Goal: Information Seeking & Learning: Check status

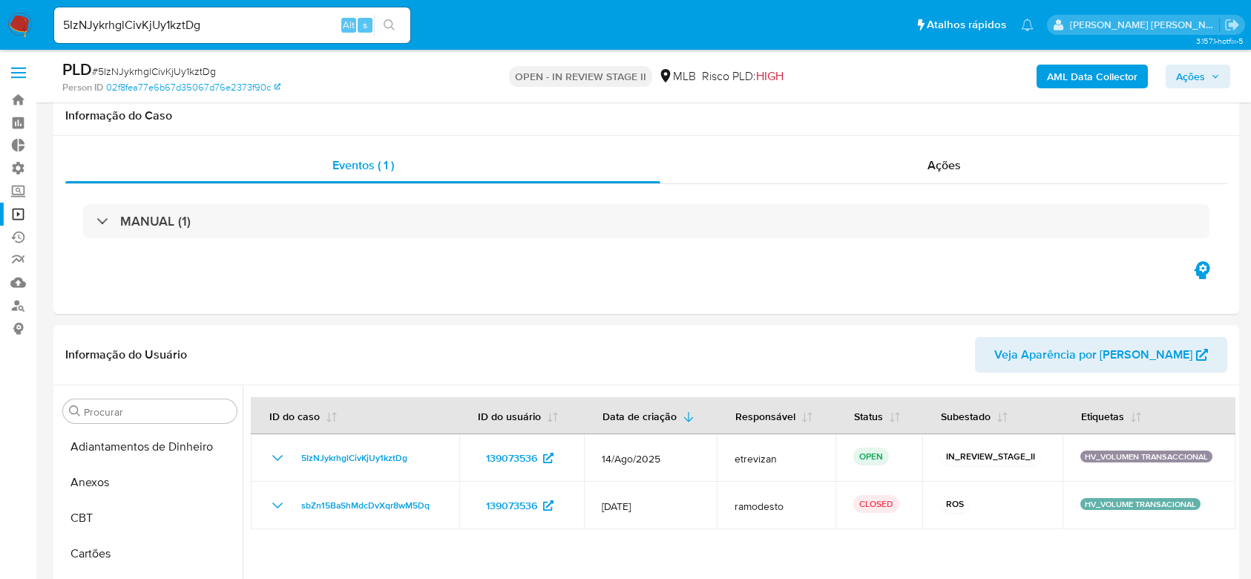
select select "10"
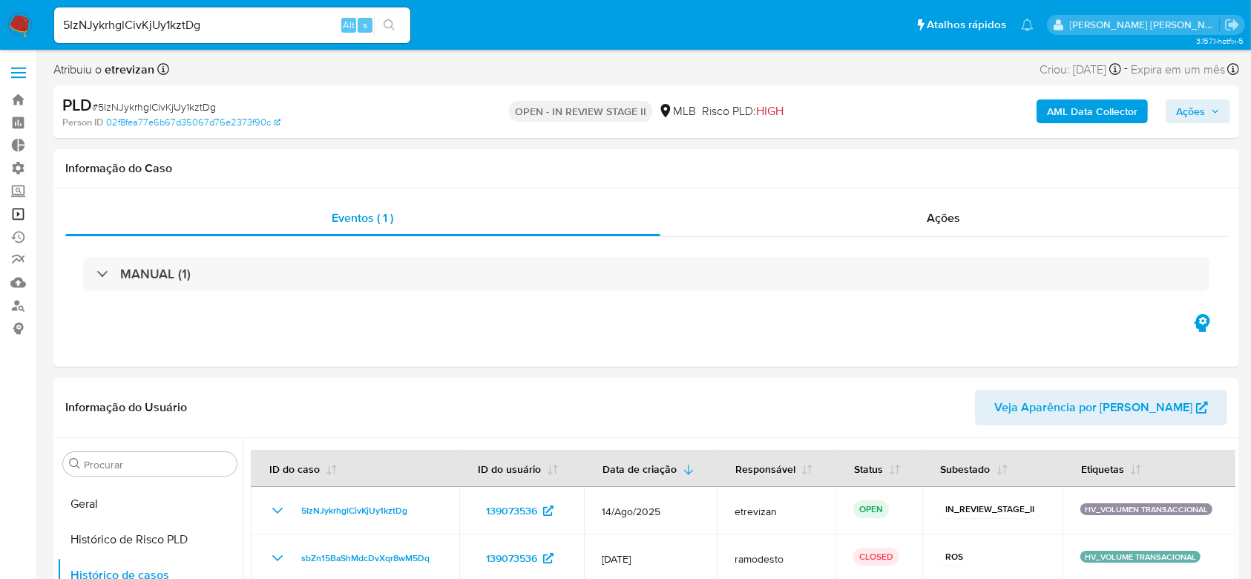
click at [22, 211] on link "Operações em massa" at bounding box center [88, 214] width 177 height 23
click at [13, 211] on link "Operações em massa" at bounding box center [88, 214] width 177 height 23
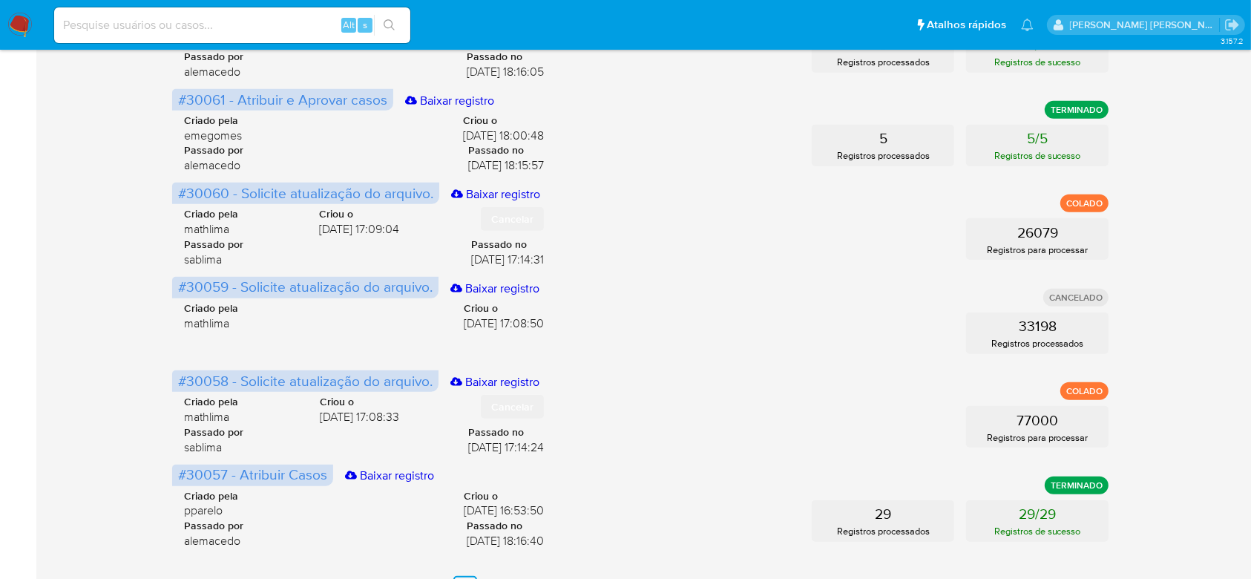
scroll to position [688, 0]
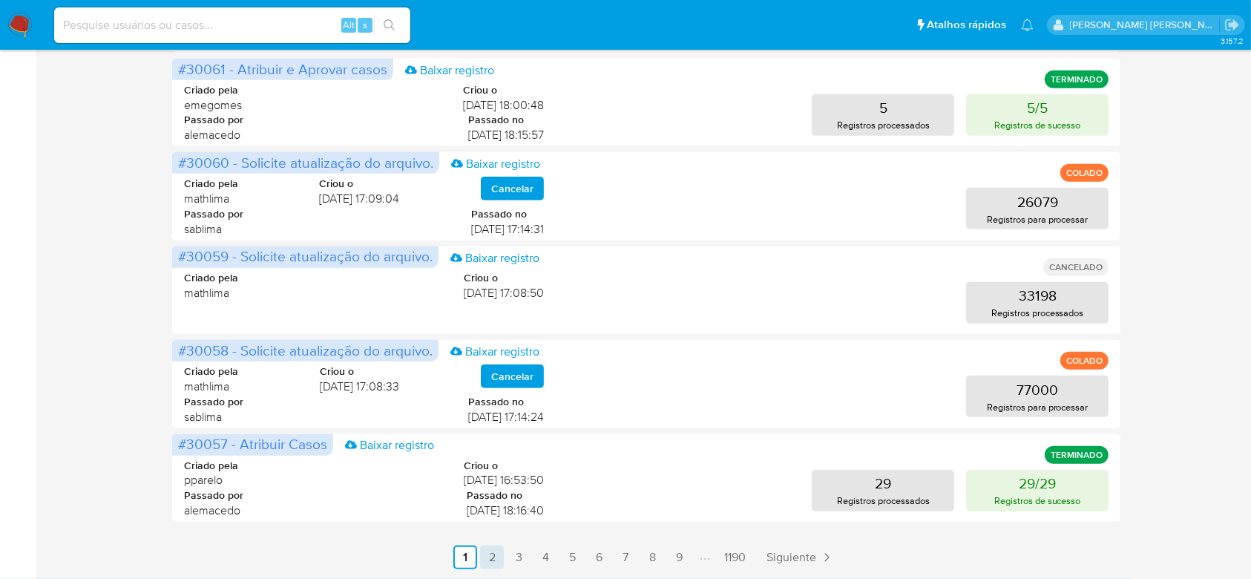
click at [495, 555] on link "2" at bounding box center [492, 557] width 24 height 24
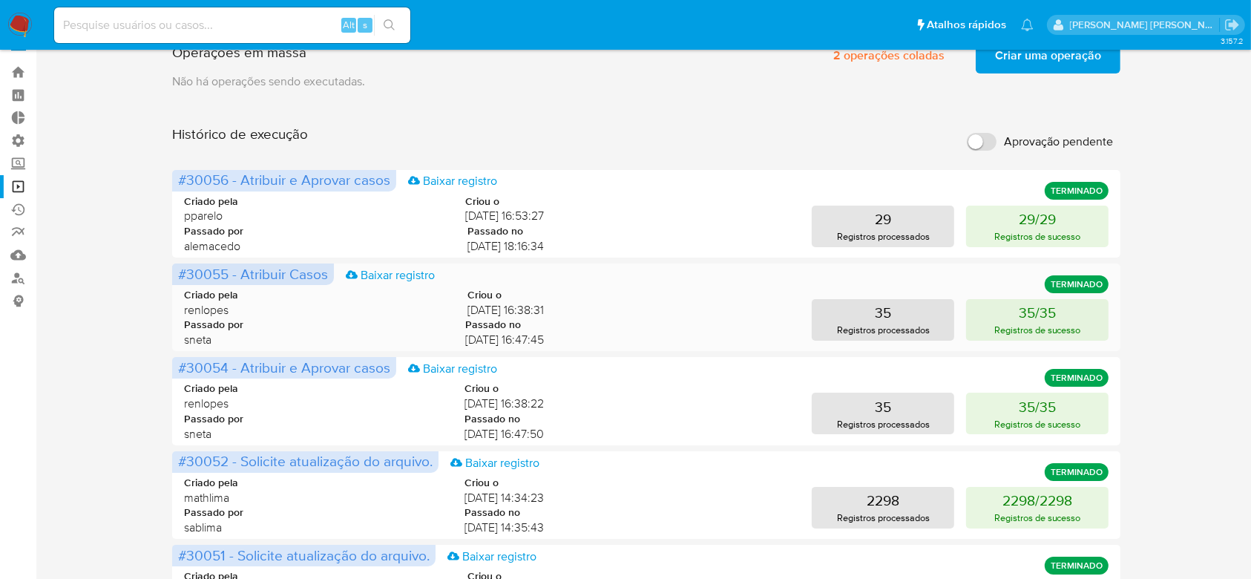
scroll to position [0, 0]
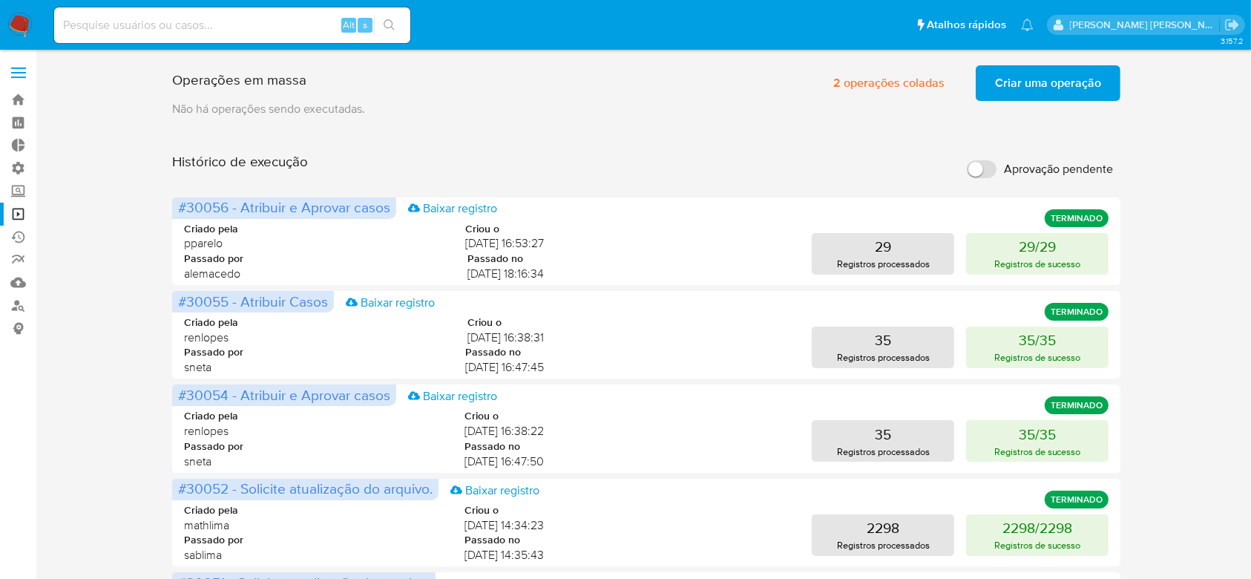
click at [215, 19] on input at bounding box center [232, 25] width 356 height 19
paste input "-------------------------------------------------------------------------------…"
type input "-------------------------------------------------------------------------------…"
click at [232, 21] on input "-------------------------------------------------------------------------------…" at bounding box center [232, 25] width 356 height 19
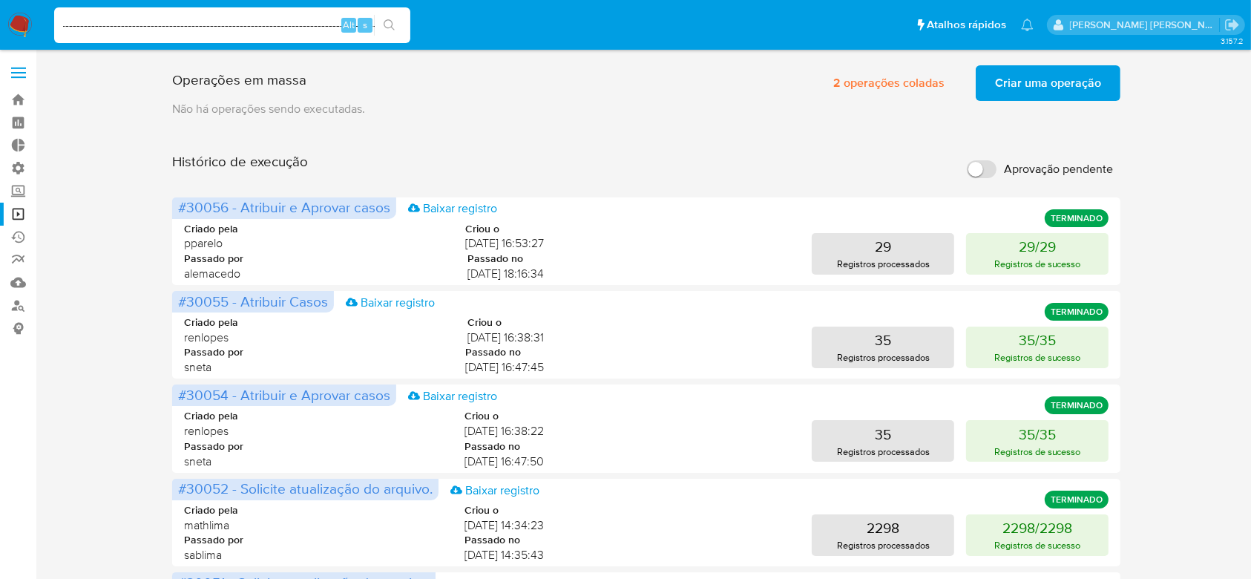
click at [232, 21] on input "-------------------------------------------------------------------------------…" at bounding box center [232, 25] width 356 height 19
paste input "DJRei1F3GpYseAwUPVX41oJZ"
type input "DJRei1F3GpYseAwUPVX41oJZ"
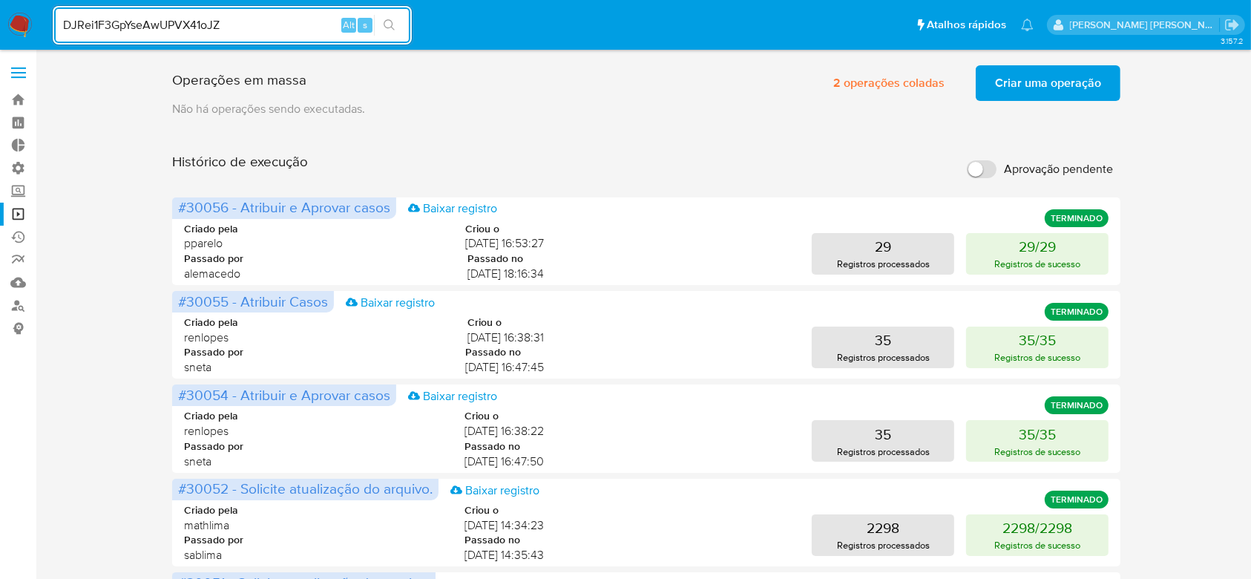
click at [388, 25] on icon "search-icon" at bounding box center [390, 25] width 12 height 12
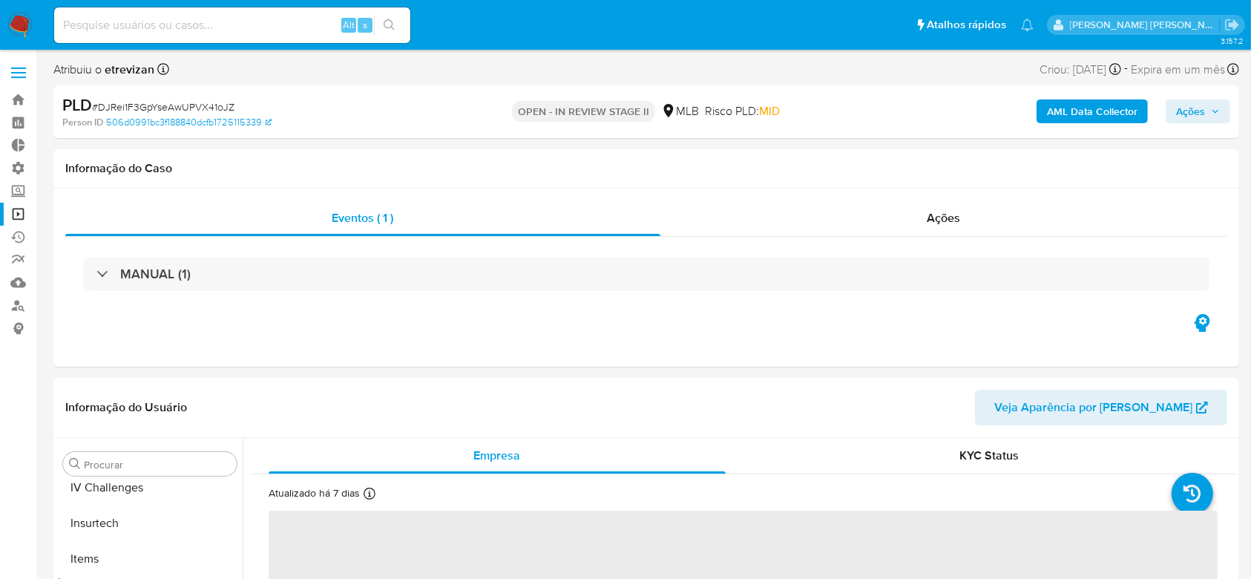
scroll to position [662, 0]
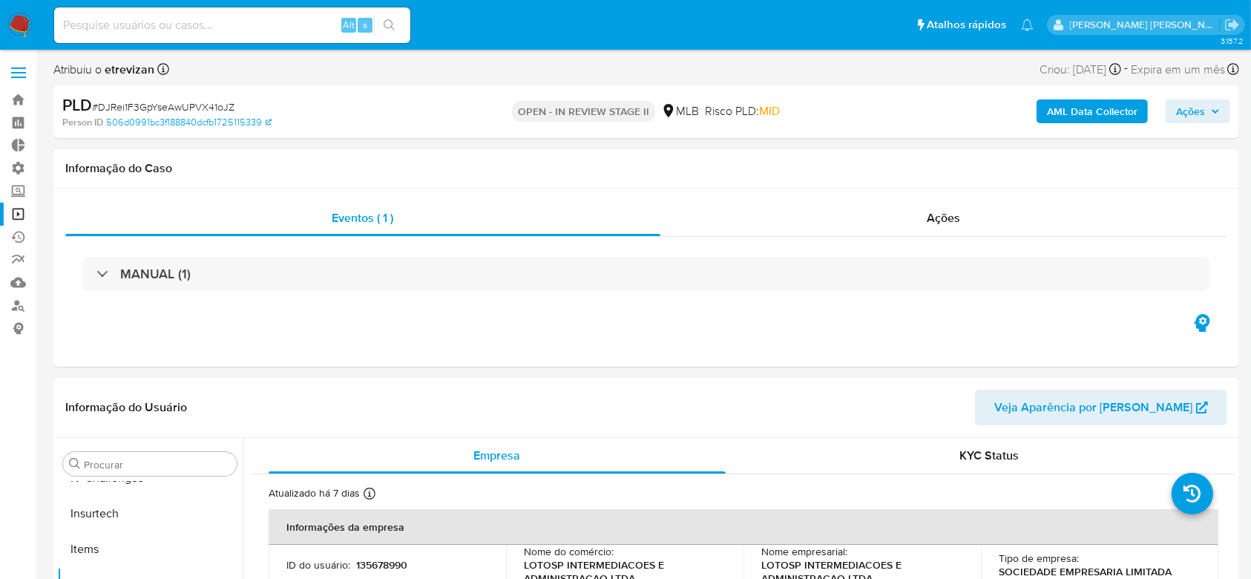
select select "10"
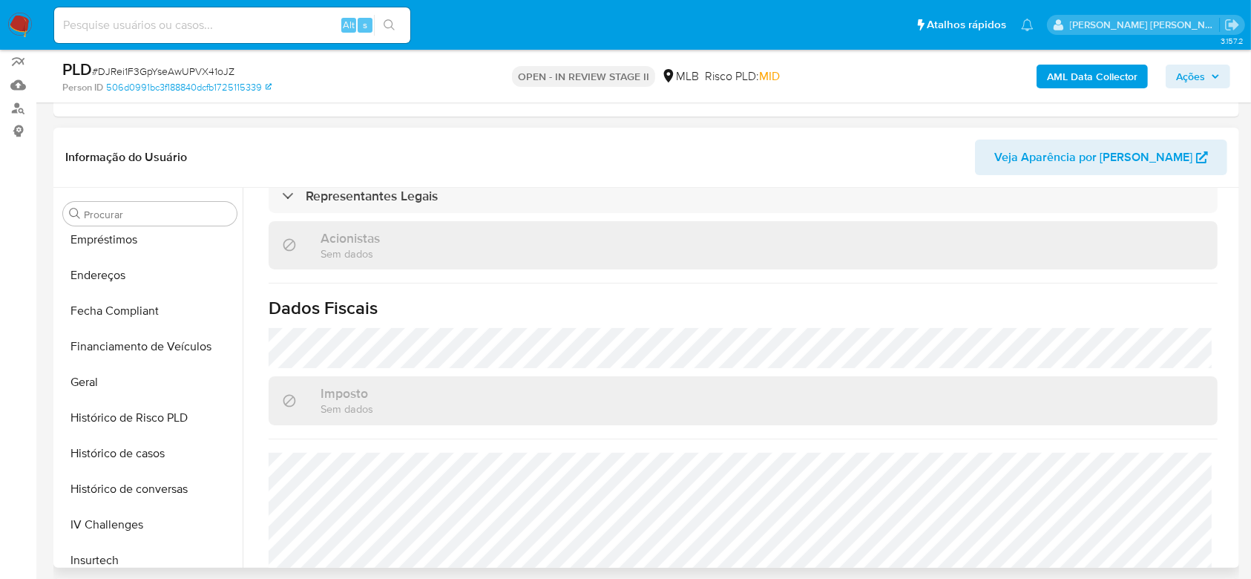
scroll to position [267, 0]
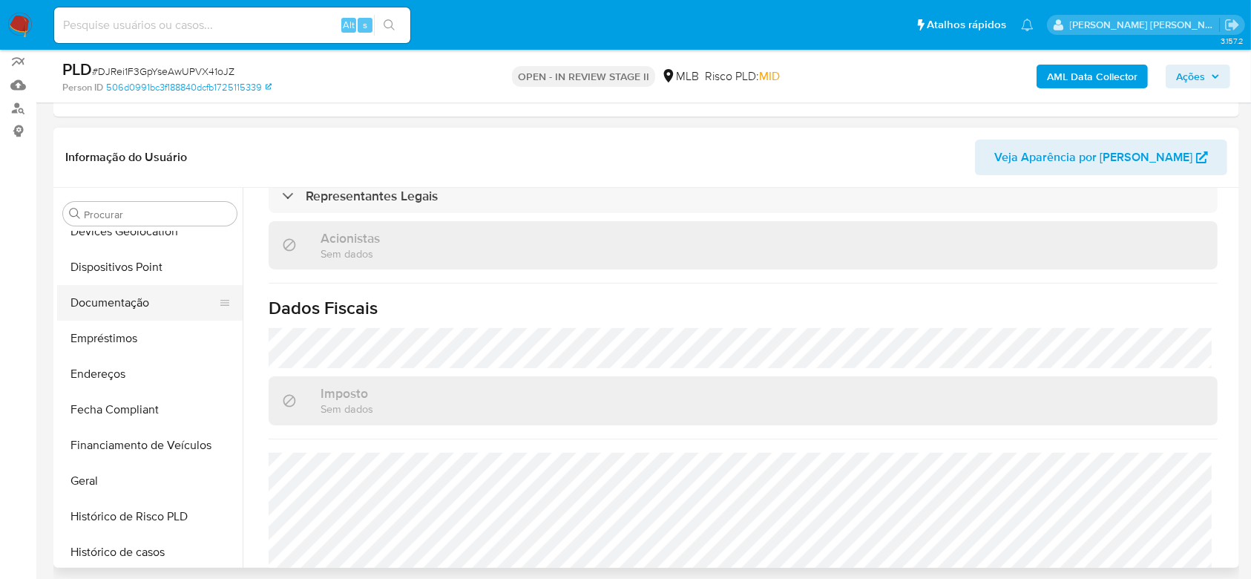
click at [113, 308] on button "Documentação" at bounding box center [144, 303] width 174 height 36
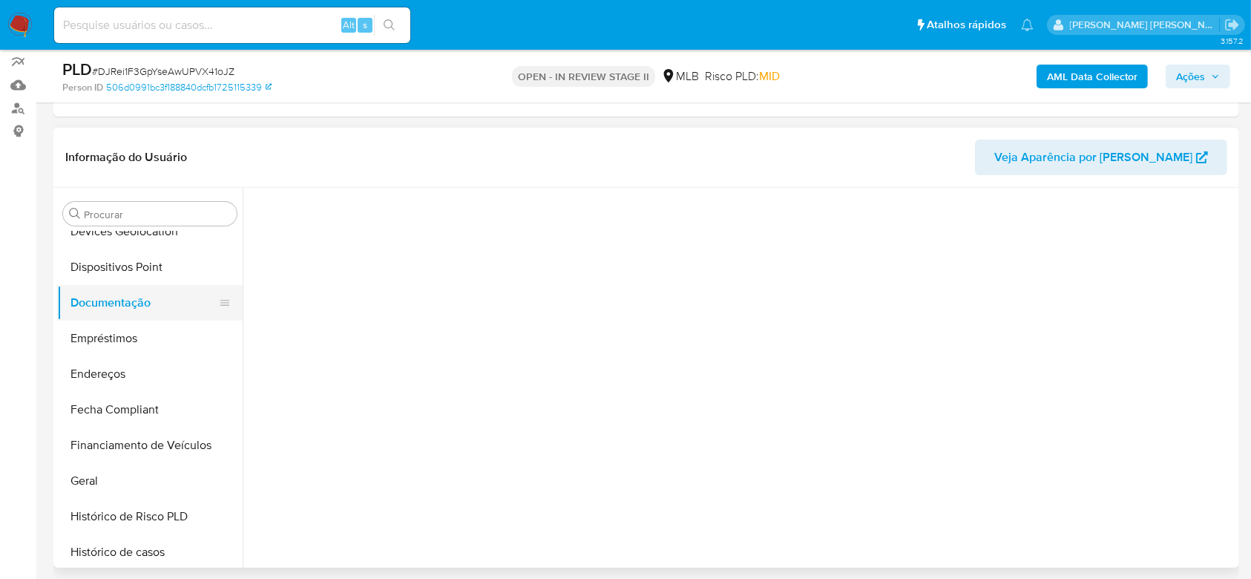
scroll to position [0, 0]
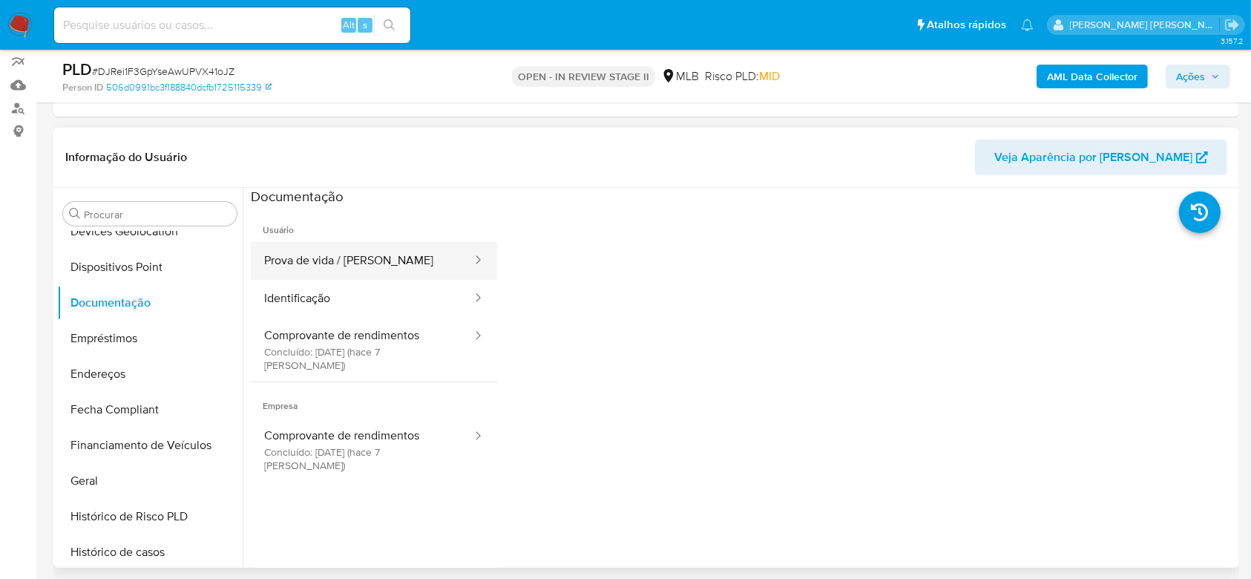
click at [315, 258] on button "Prova de vida / [PERSON_NAME]" at bounding box center [362, 261] width 223 height 38
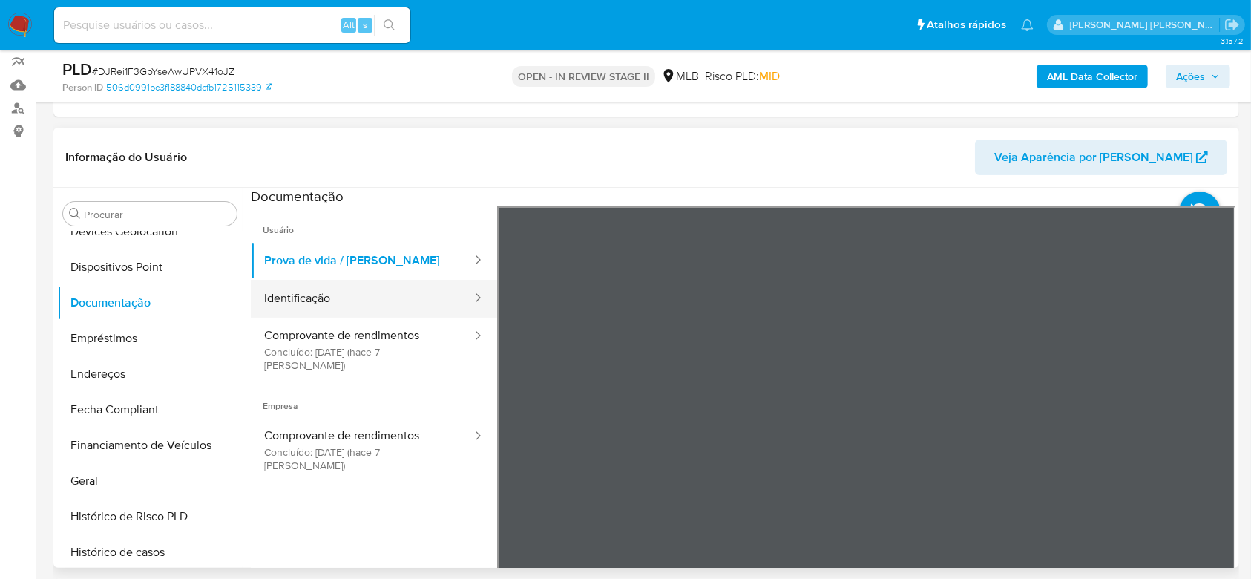
click at [350, 298] on button "Identificação" at bounding box center [362, 299] width 223 height 38
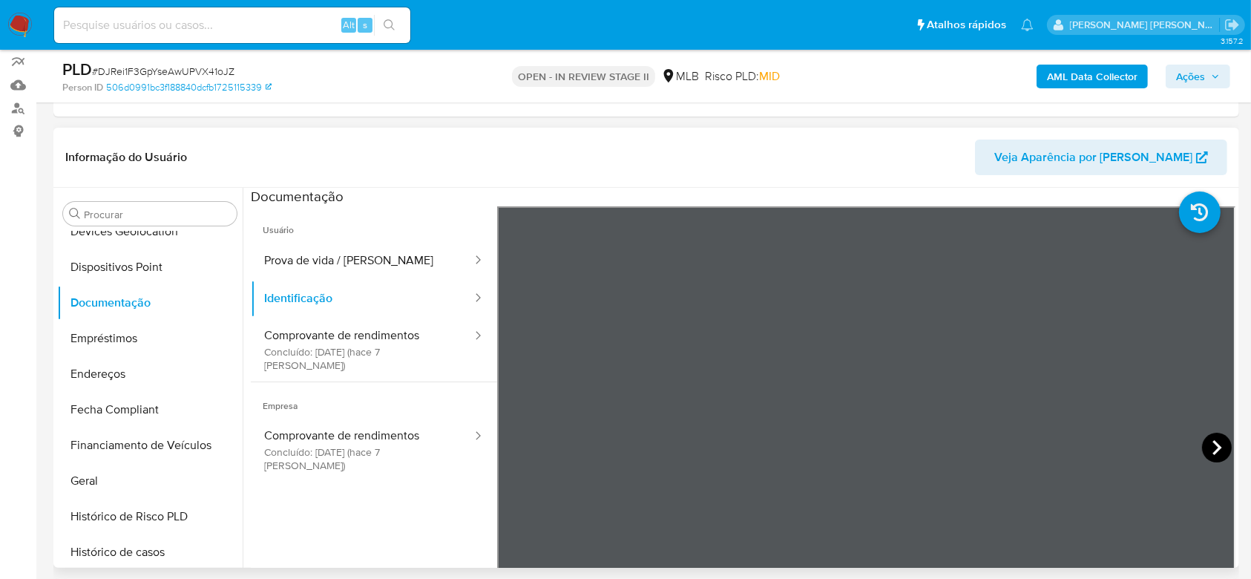
click at [1202, 446] on icon at bounding box center [1217, 447] width 30 height 30
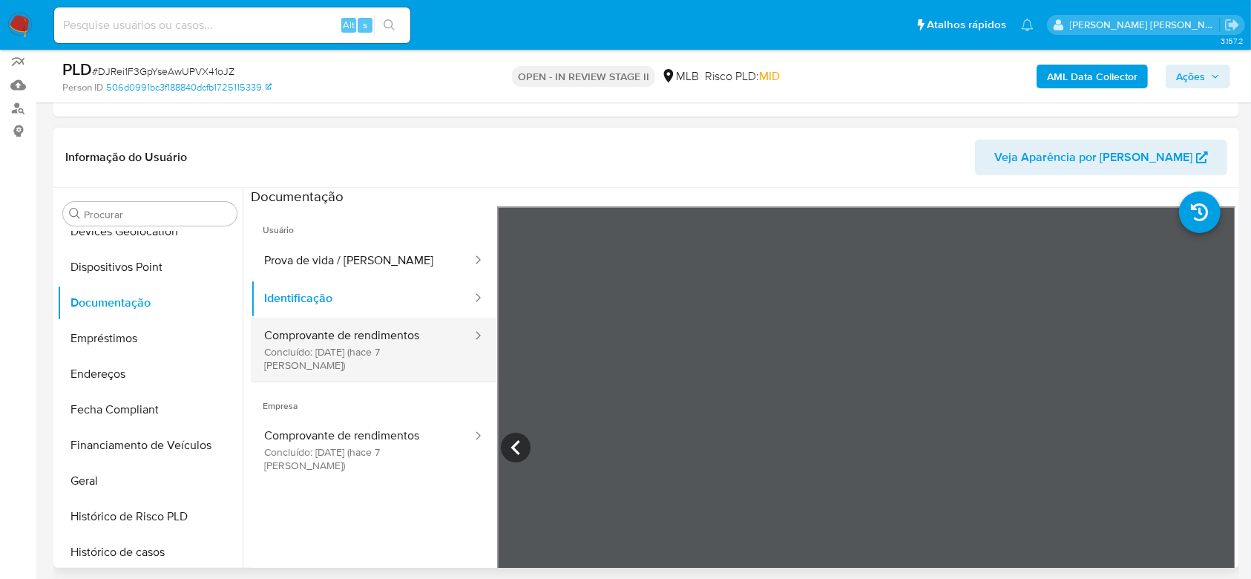
click at [351, 341] on button "Comprovante de rendimentos Concluído: [DATE] (hace 7 [PERSON_NAME])" at bounding box center [362, 349] width 223 height 64
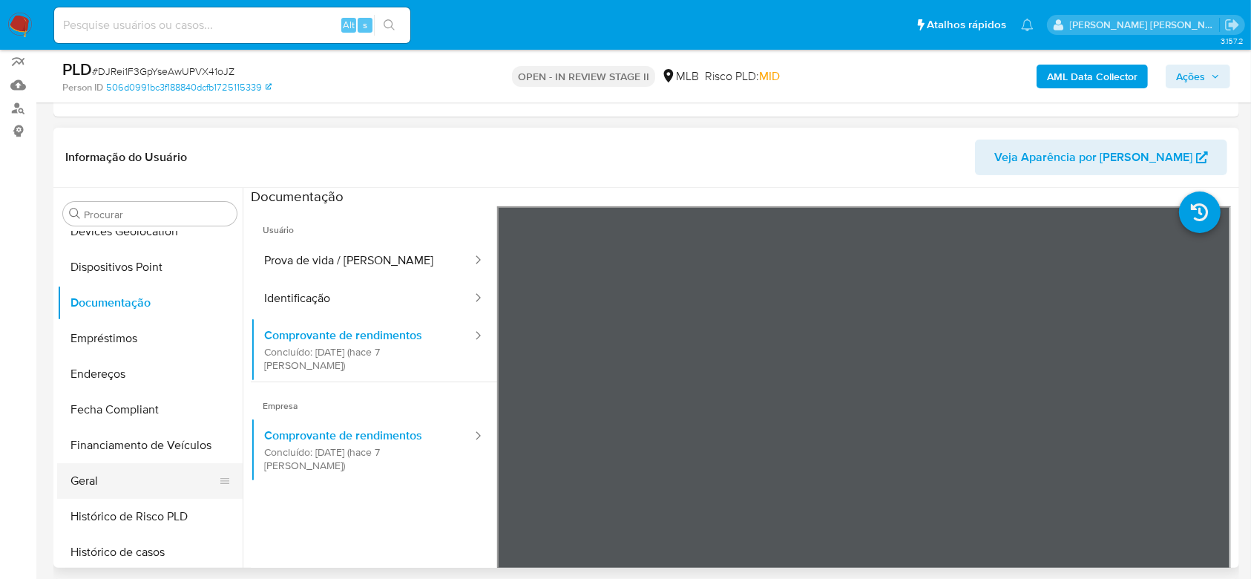
click at [85, 485] on button "Geral" at bounding box center [144, 481] width 174 height 36
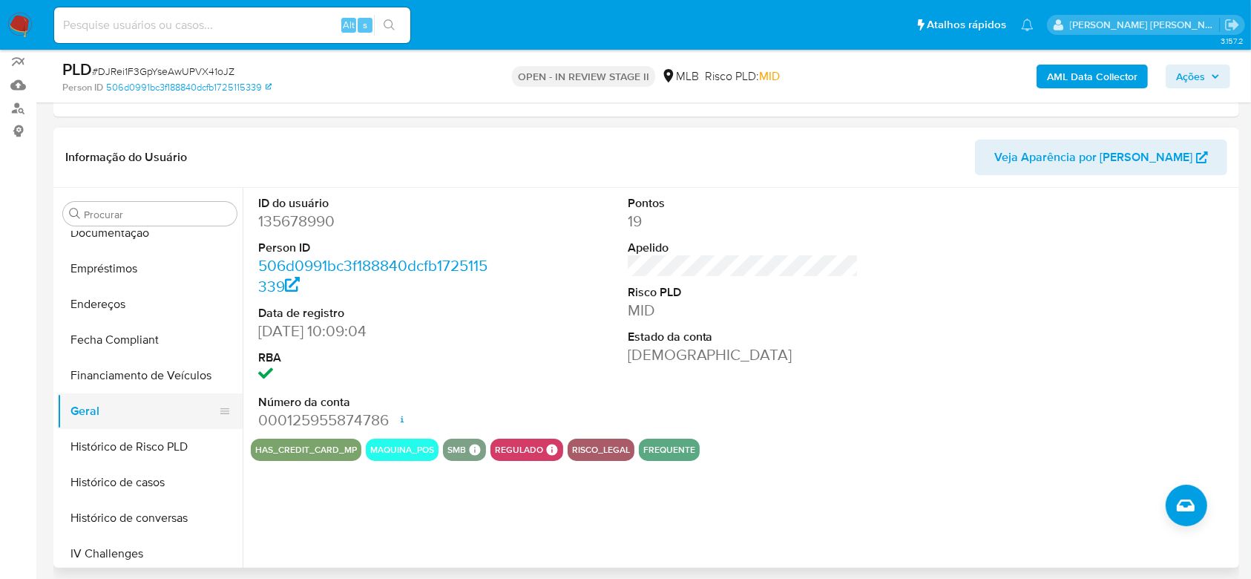
scroll to position [366, 0]
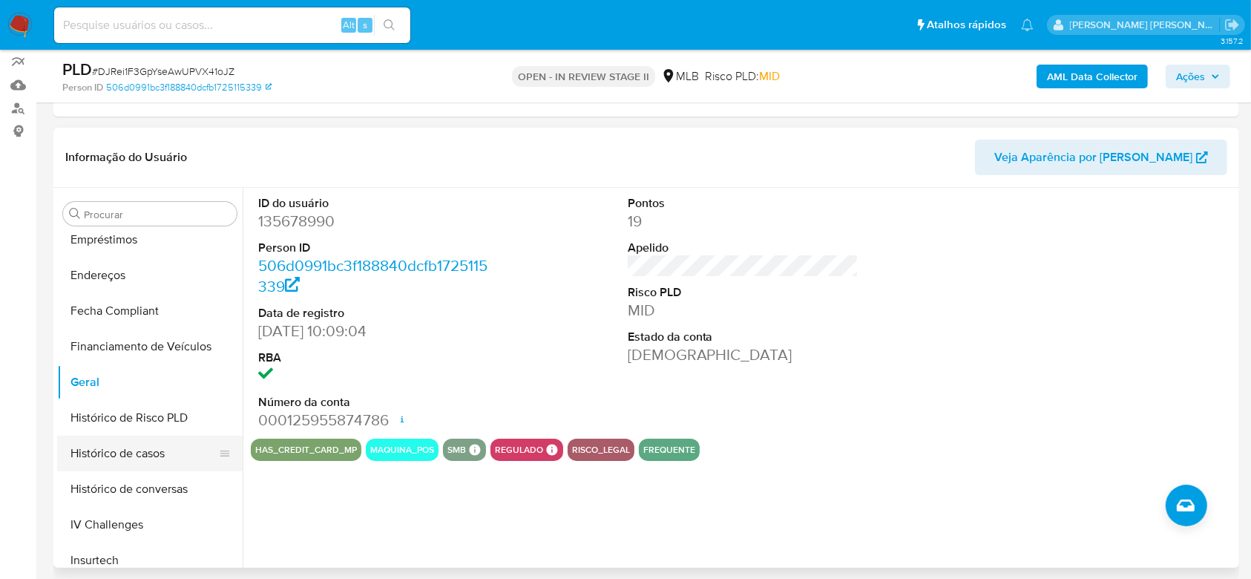
drag, startPoint x: 146, startPoint y: 452, endPoint x: 156, endPoint y: 450, distance: 9.9
click at [146, 452] on button "Histórico de casos" at bounding box center [144, 453] width 174 height 36
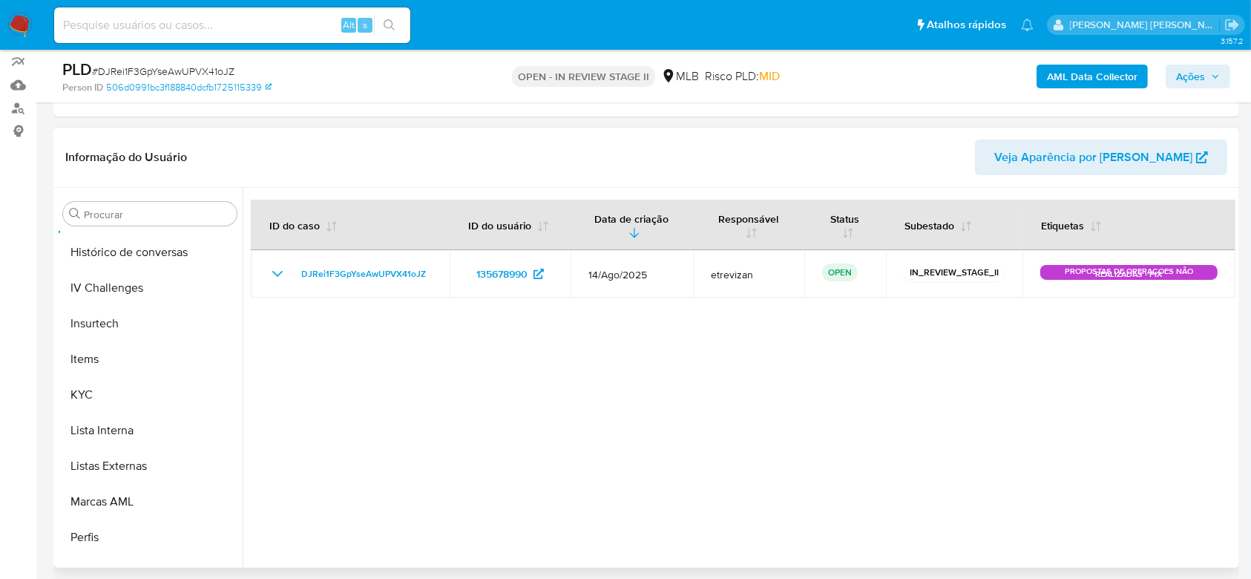
scroll to position [662, 0]
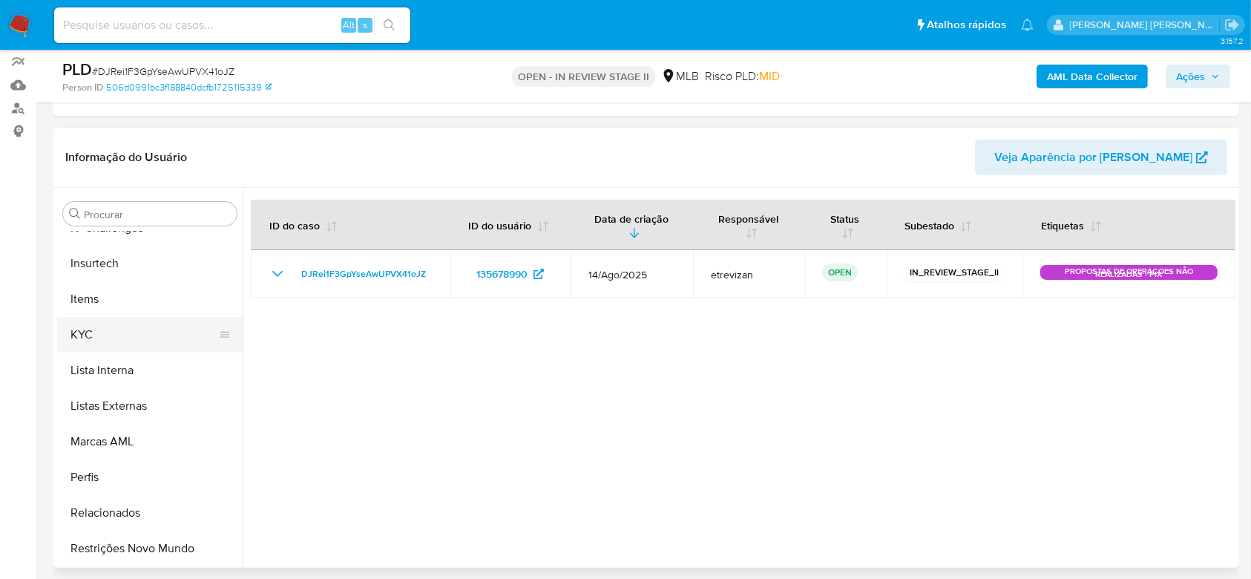
click at [124, 338] on button "KYC" at bounding box center [144, 335] width 174 height 36
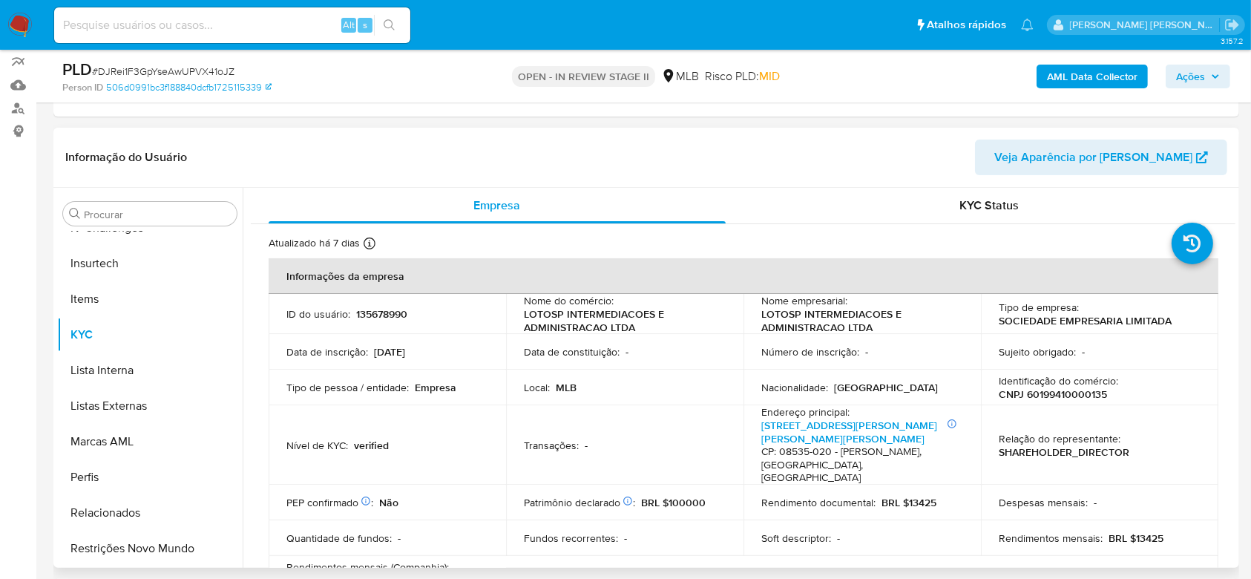
scroll to position [99, 0]
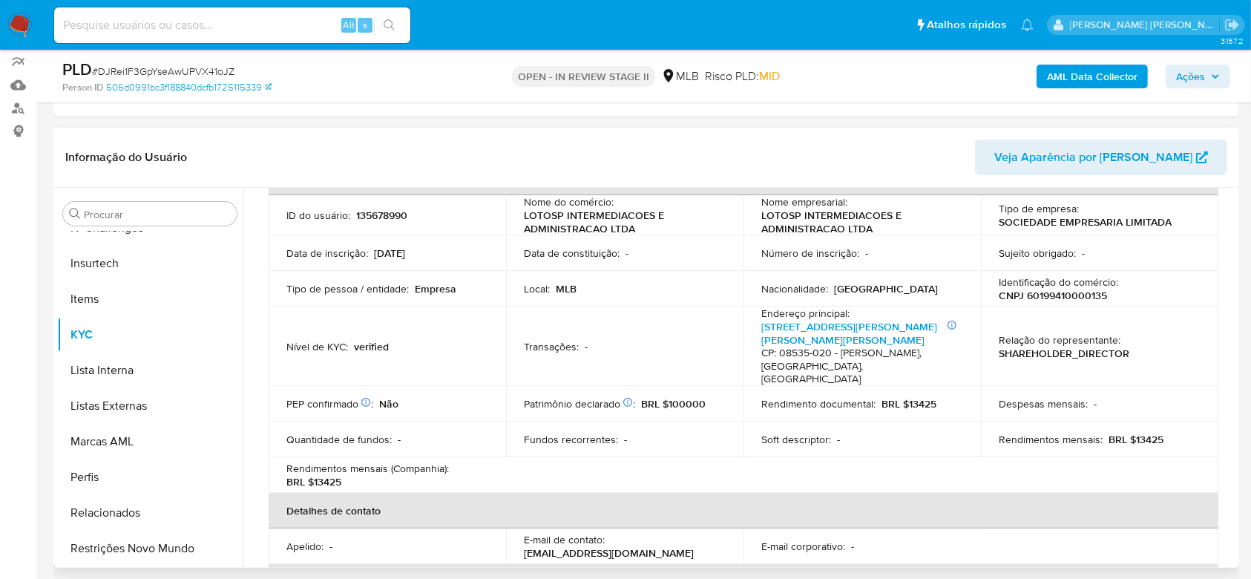
click at [1027, 292] on p "CNPJ 60199410000135" at bounding box center [1052, 295] width 108 height 13
copy p "60199410000135"
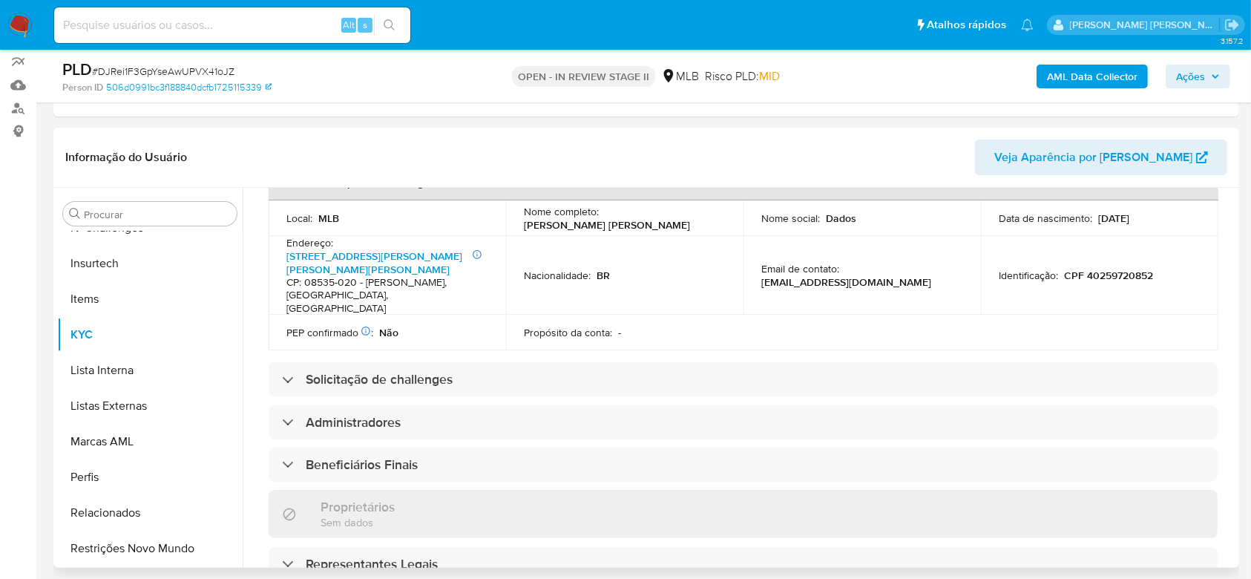
scroll to position [470, 0]
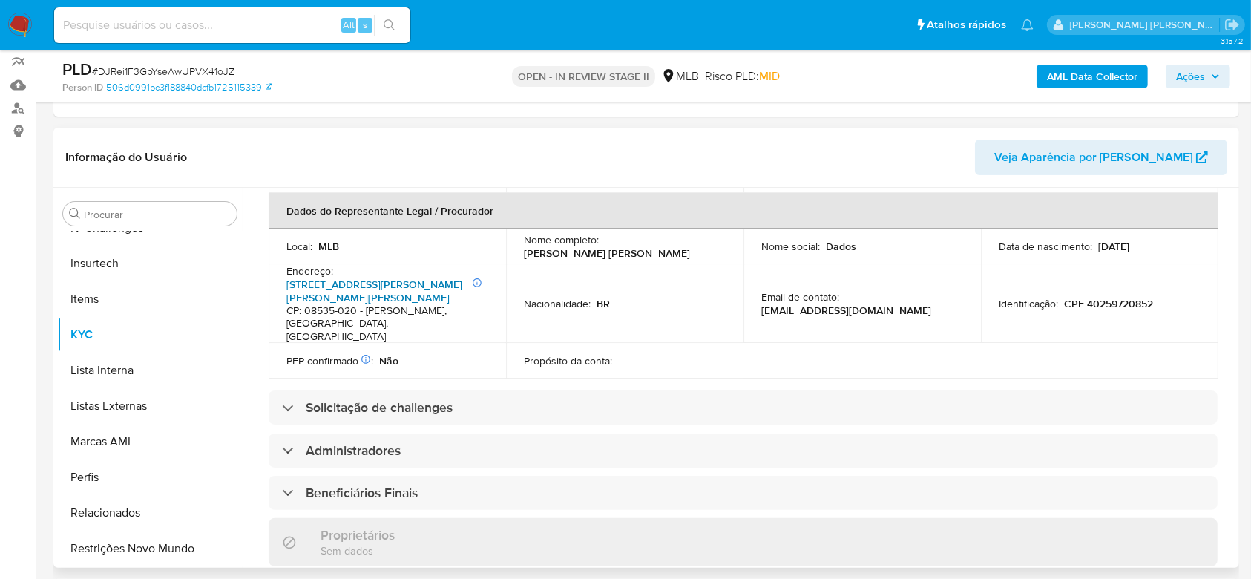
click at [377, 277] on link "[STREET_ADDRESS][PERSON_NAME][PERSON_NAME][PERSON_NAME]" at bounding box center [374, 291] width 176 height 28
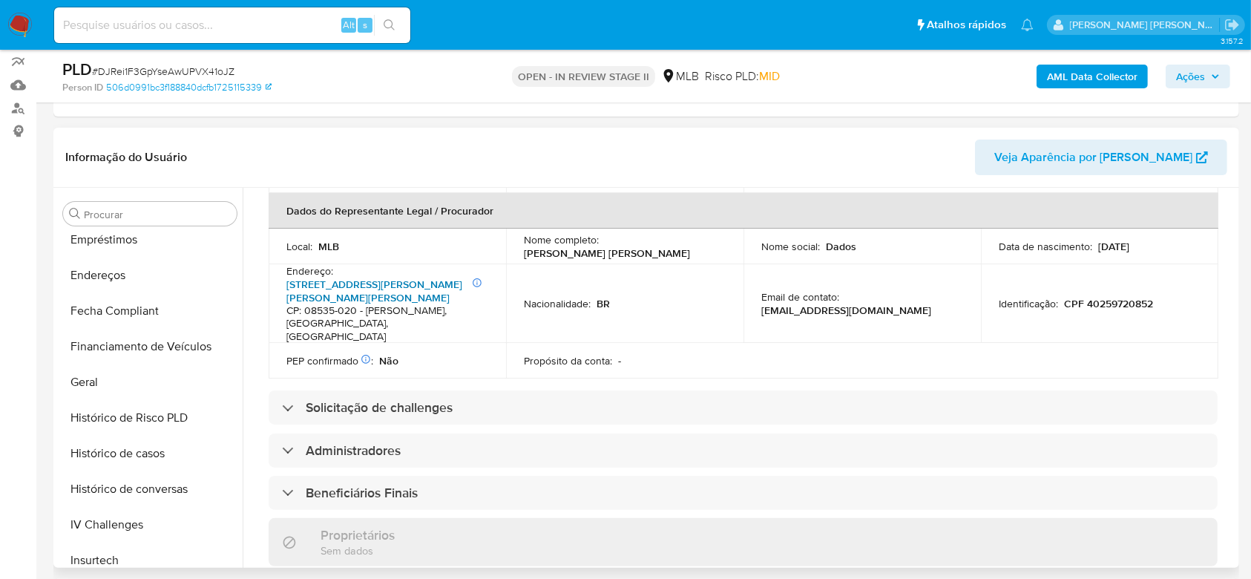
scroll to position [267, 0]
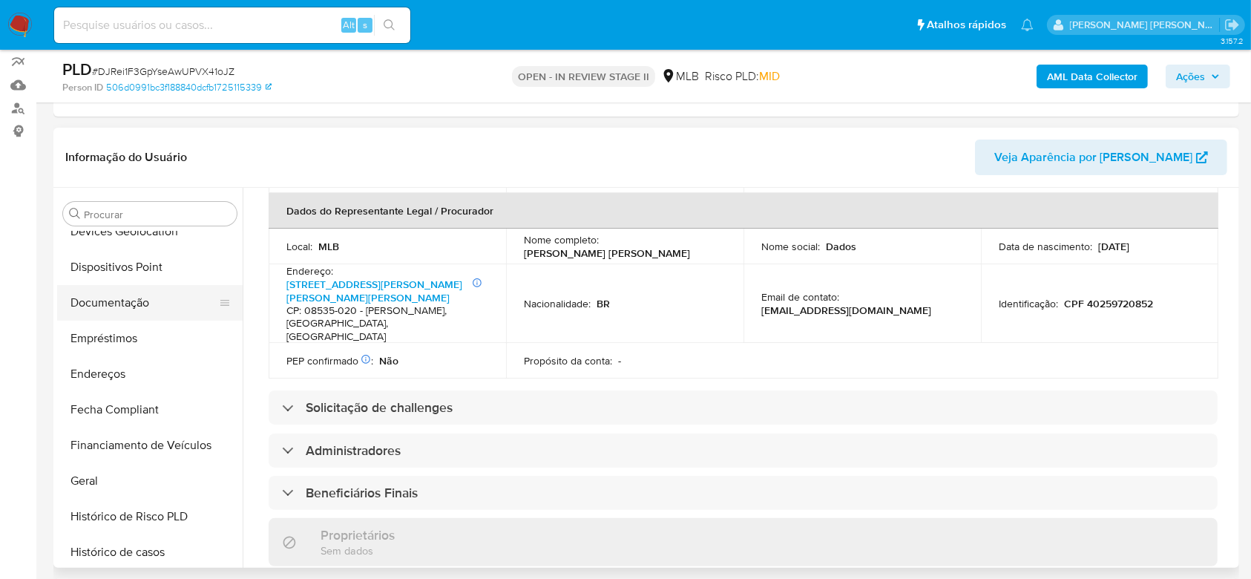
click at [139, 293] on button "Documentação" at bounding box center [144, 303] width 174 height 36
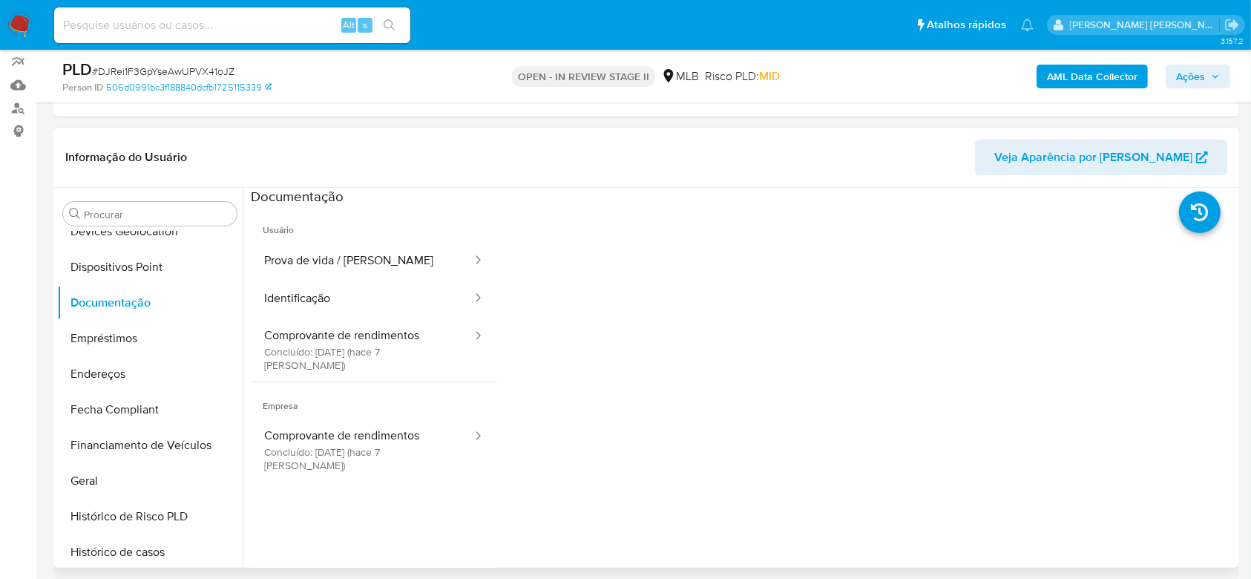
click at [340, 233] on span "Usuário" at bounding box center [374, 224] width 246 height 36
click at [321, 256] on button "Prova de vida / [PERSON_NAME]" at bounding box center [362, 261] width 223 height 38
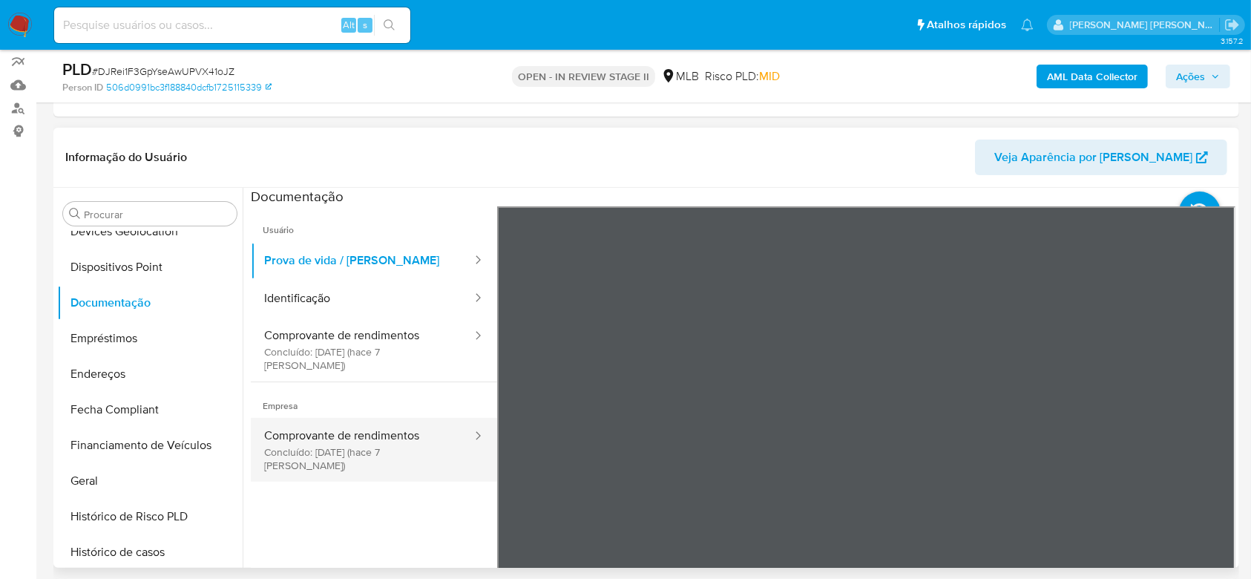
click at [281, 431] on button "Comprovante de rendimentos Concluído: [DATE] (hace 7 [PERSON_NAME])" at bounding box center [362, 450] width 223 height 64
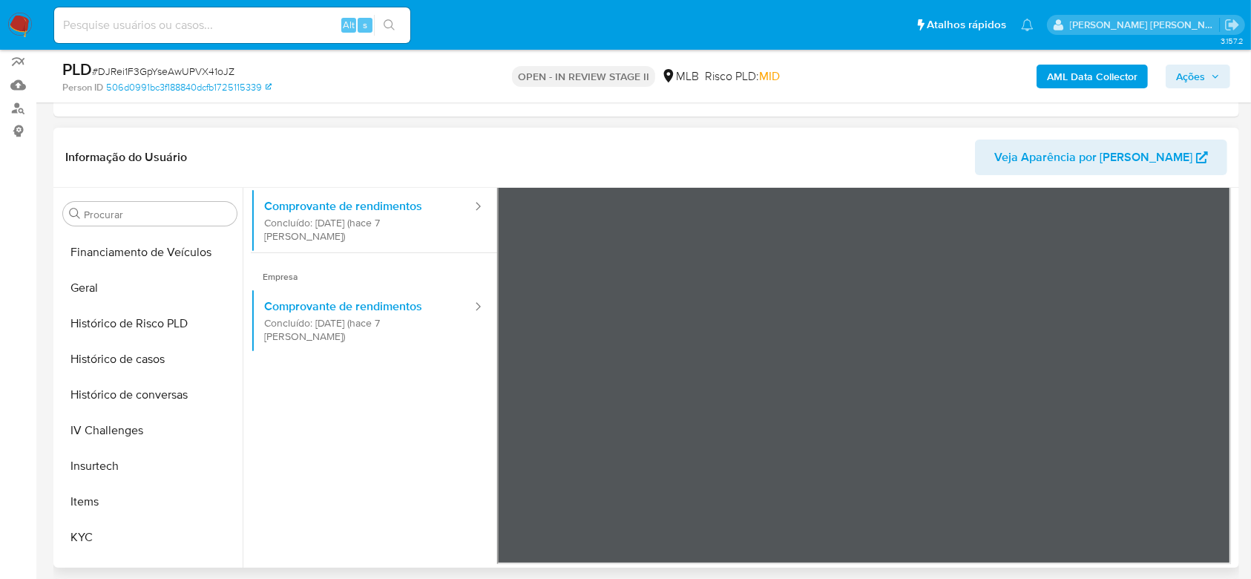
scroll to position [564, 0]
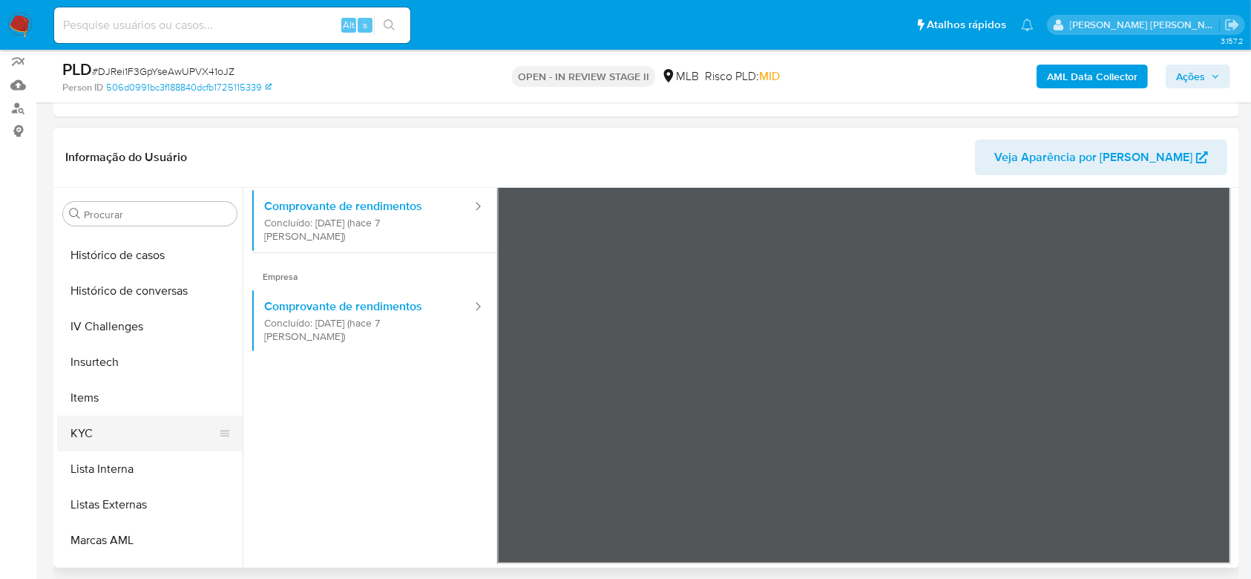
click at [106, 432] on button "KYC" at bounding box center [144, 433] width 174 height 36
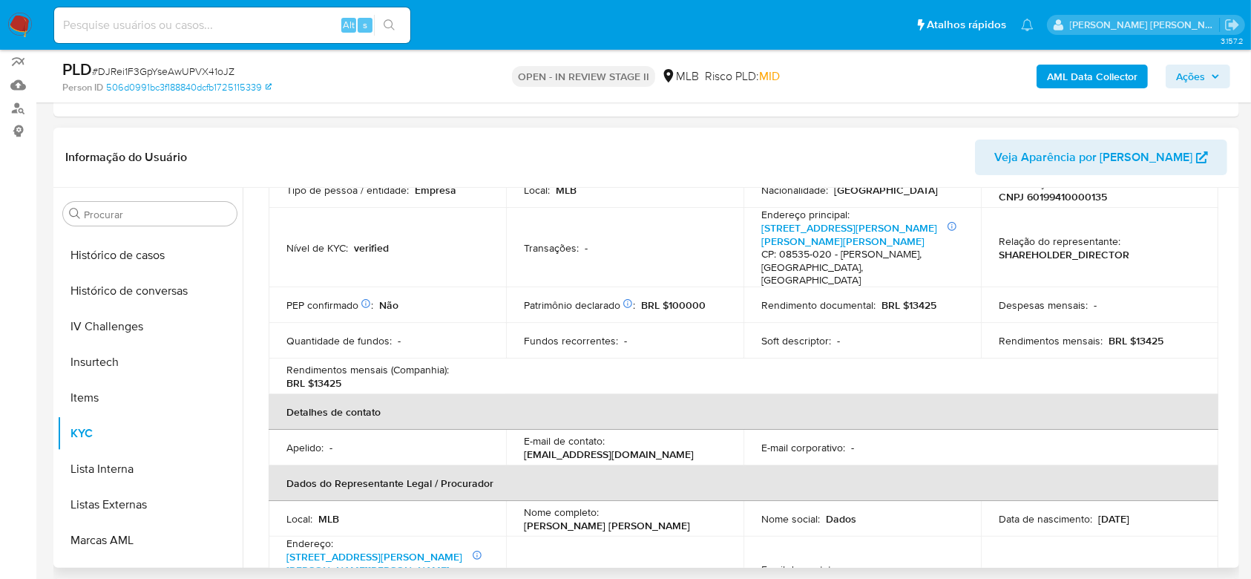
scroll to position [297, 0]
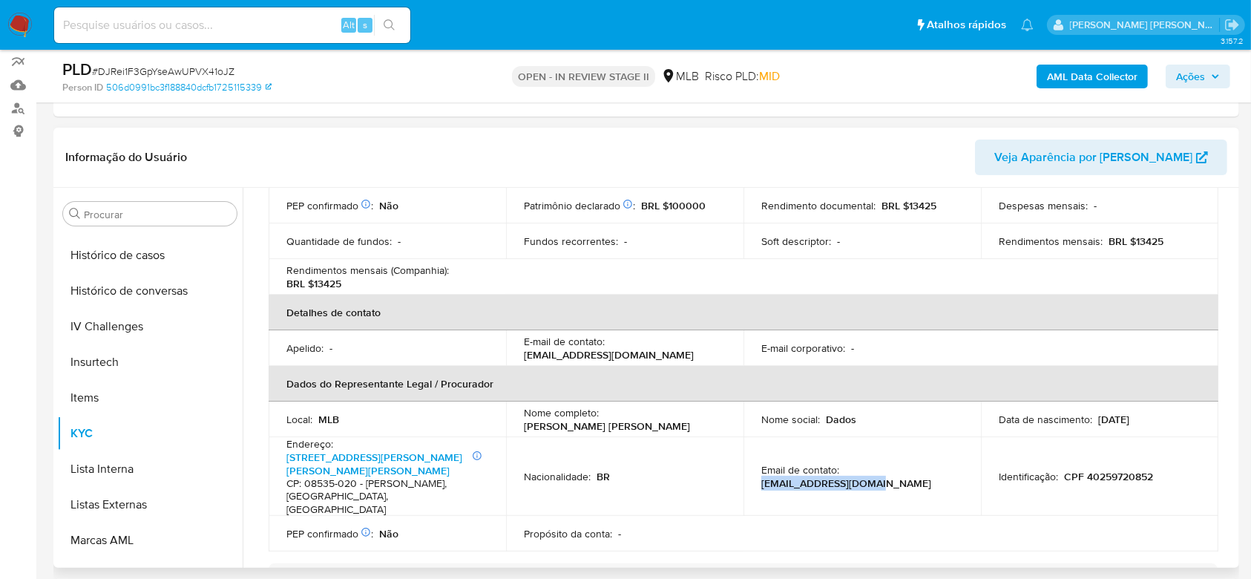
drag, startPoint x: 840, startPoint y: 458, endPoint x: 945, endPoint y: 461, distance: 104.6
click at [945, 463] on div "Email de contato : [EMAIL_ADDRESS][DOMAIN_NAME]" at bounding box center [862, 476] width 202 height 27
copy p "[EMAIL_ADDRESS][DOMAIN_NAME]"
click at [156, 36] on div "Alt s" at bounding box center [232, 25] width 356 height 36
click at [175, 24] on input at bounding box center [232, 25] width 356 height 19
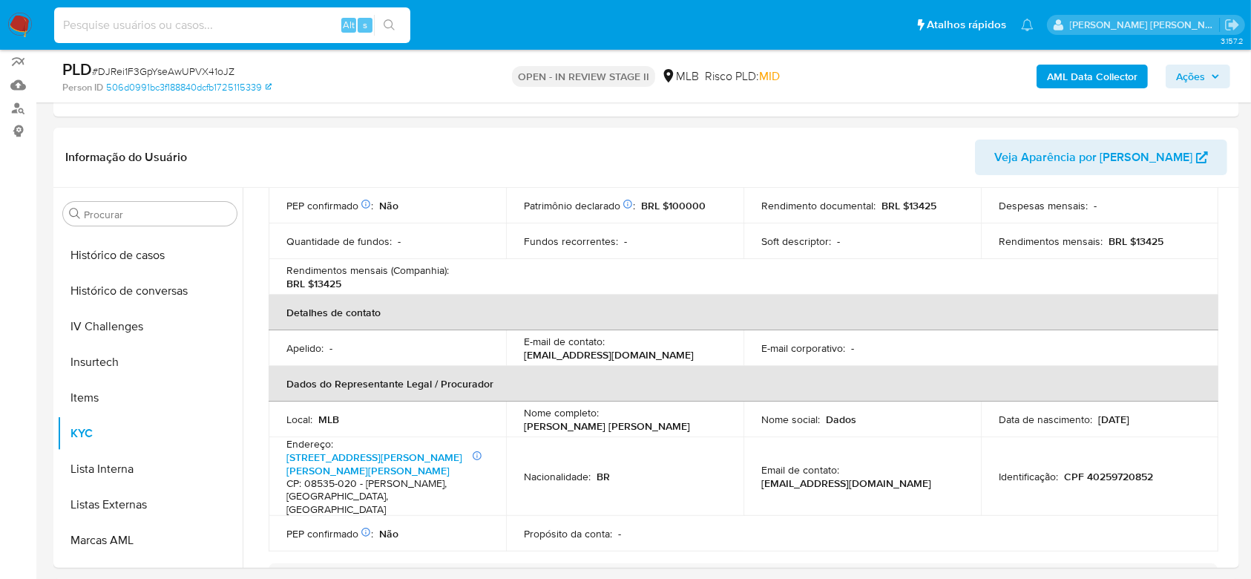
paste input "0pK1HiyZdXIL4sg5yCHNqIOQ"
type input "0pK1HiyZdXIL4sg5yCHNqIOQ"
click at [386, 29] on icon "search-icon" at bounding box center [390, 25] width 12 height 12
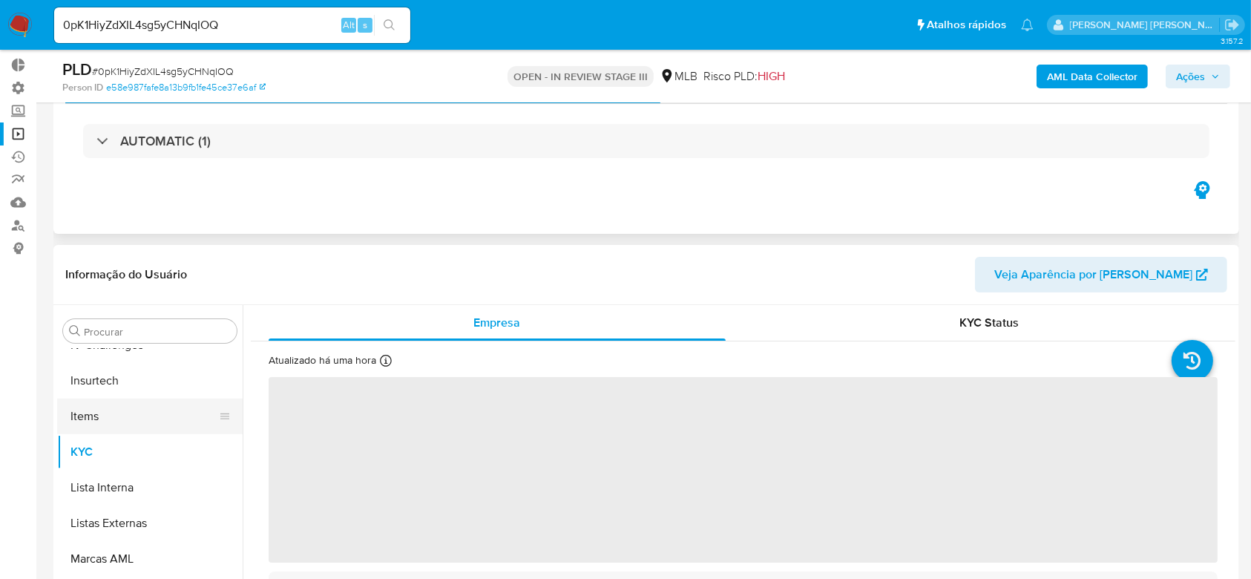
scroll to position [99, 0]
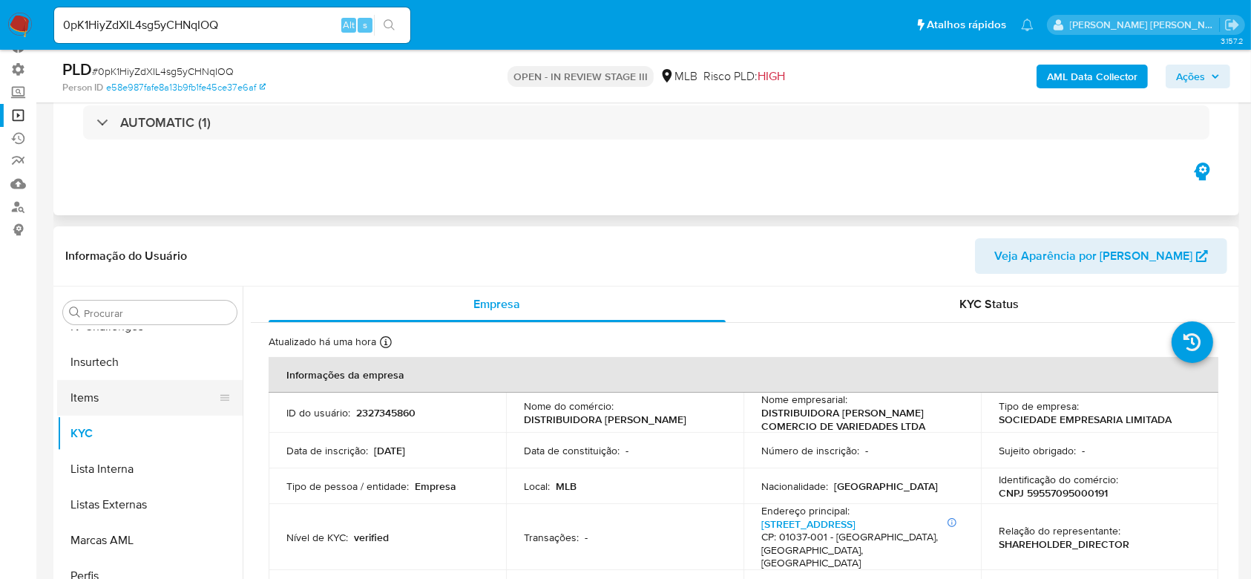
select select "10"
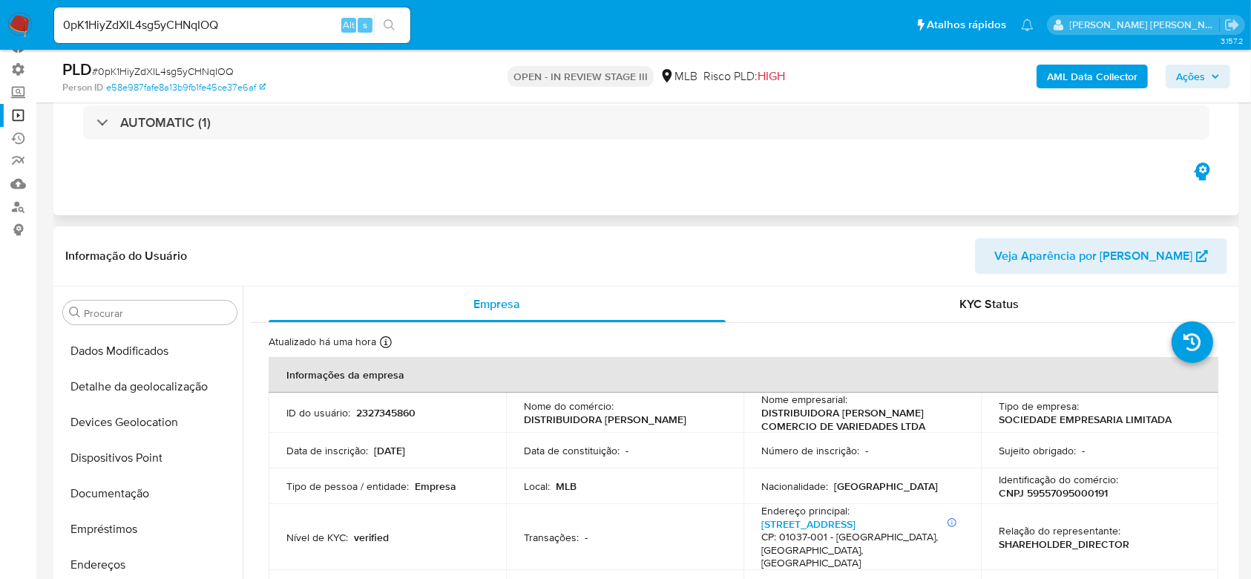
scroll to position [168, 0]
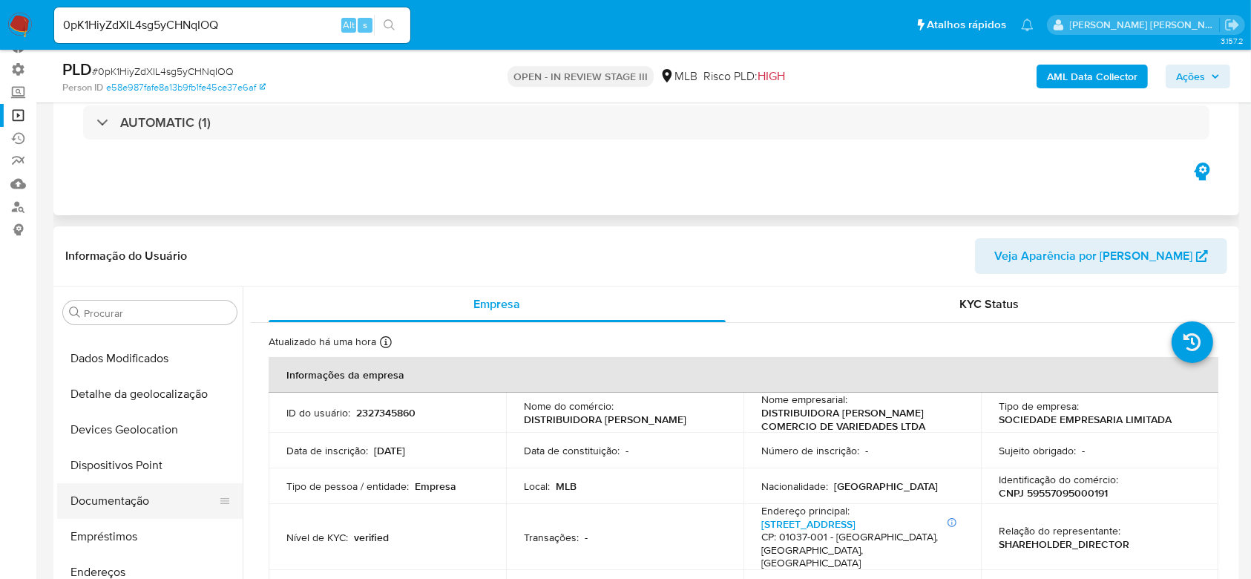
drag, startPoint x: 139, startPoint y: 501, endPoint x: 150, endPoint y: 493, distance: 13.7
click at [139, 501] on button "Documentação" at bounding box center [144, 501] width 174 height 36
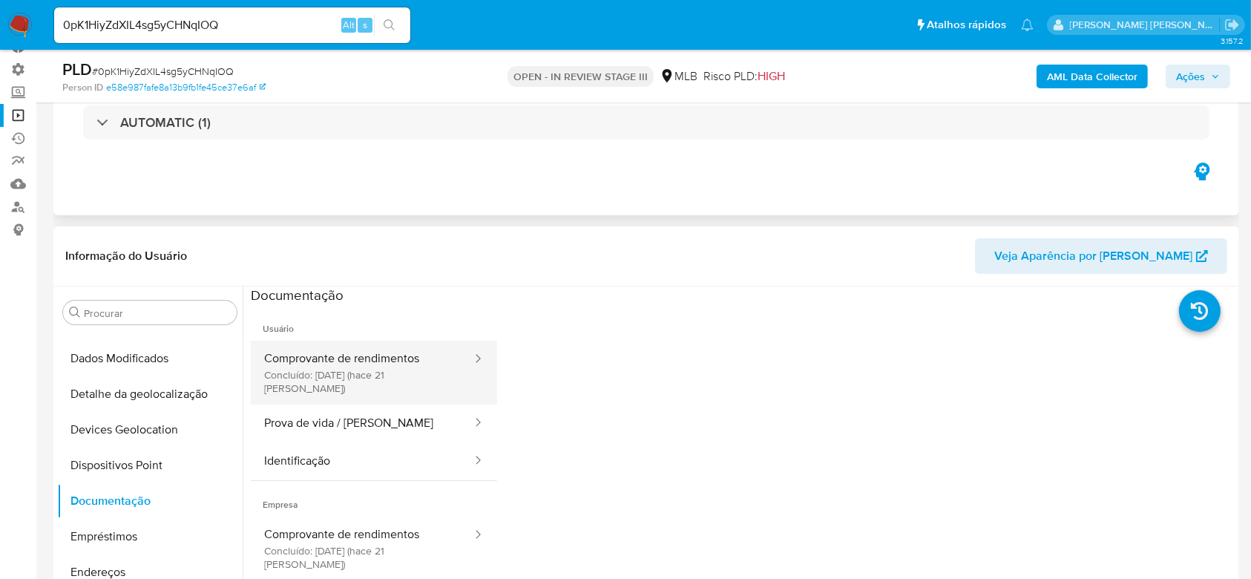
click at [371, 361] on button "Comprovante de rendimentos Concluído: [DATE] (hace 21 [PERSON_NAME])" at bounding box center [362, 372] width 223 height 64
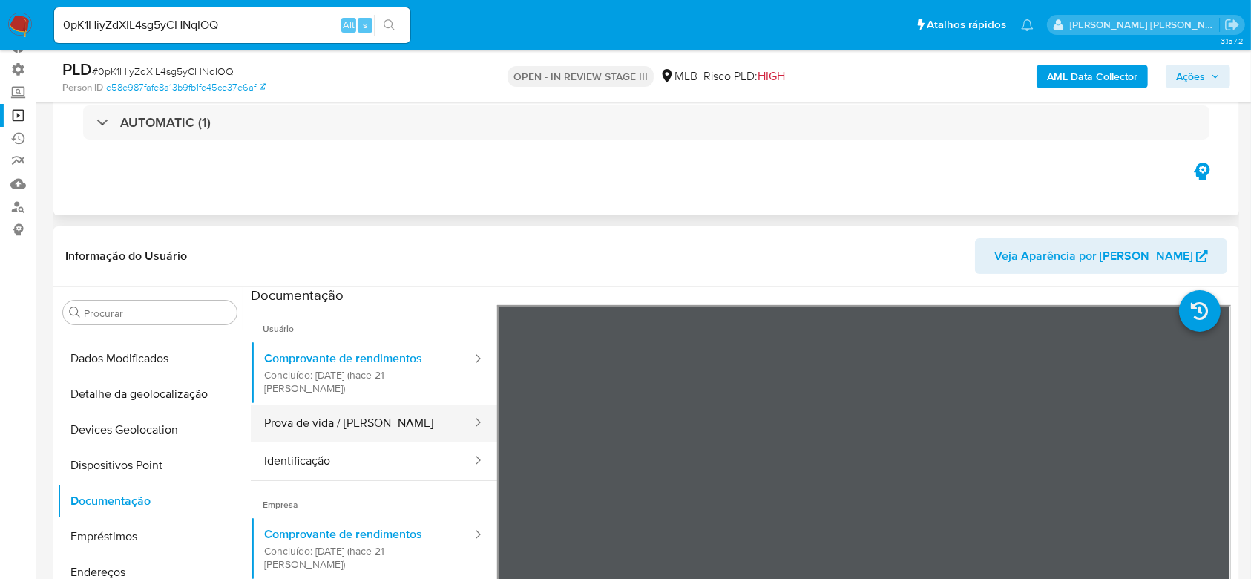
click at [368, 423] on button "Prova de vida / [PERSON_NAME]" at bounding box center [362, 423] width 223 height 38
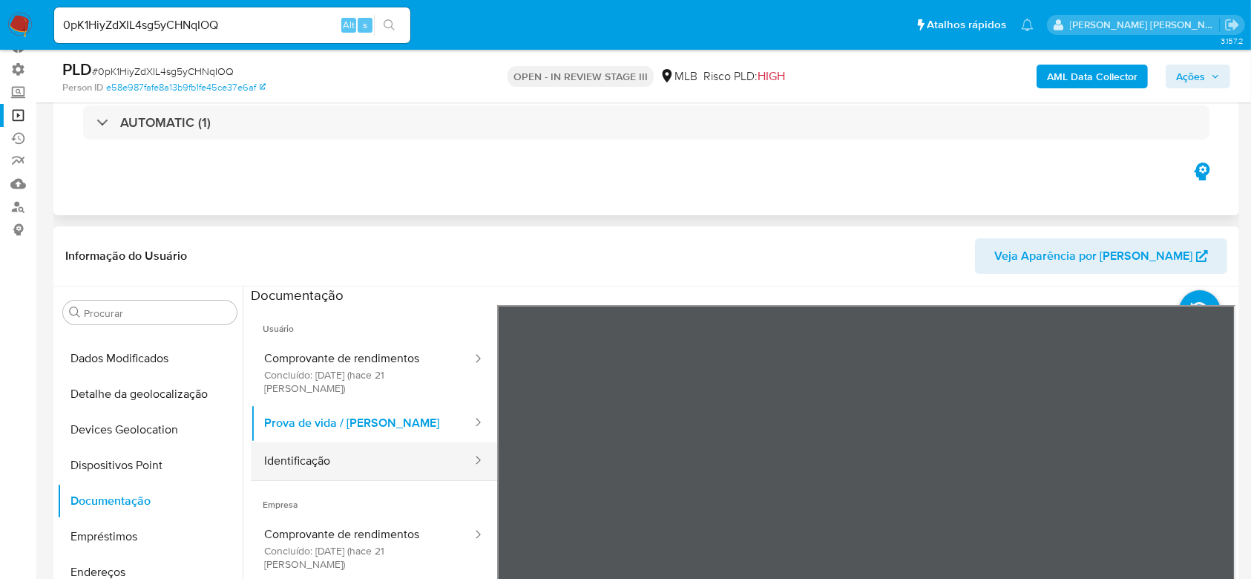
click at [326, 455] on button "Identificação" at bounding box center [362, 461] width 223 height 38
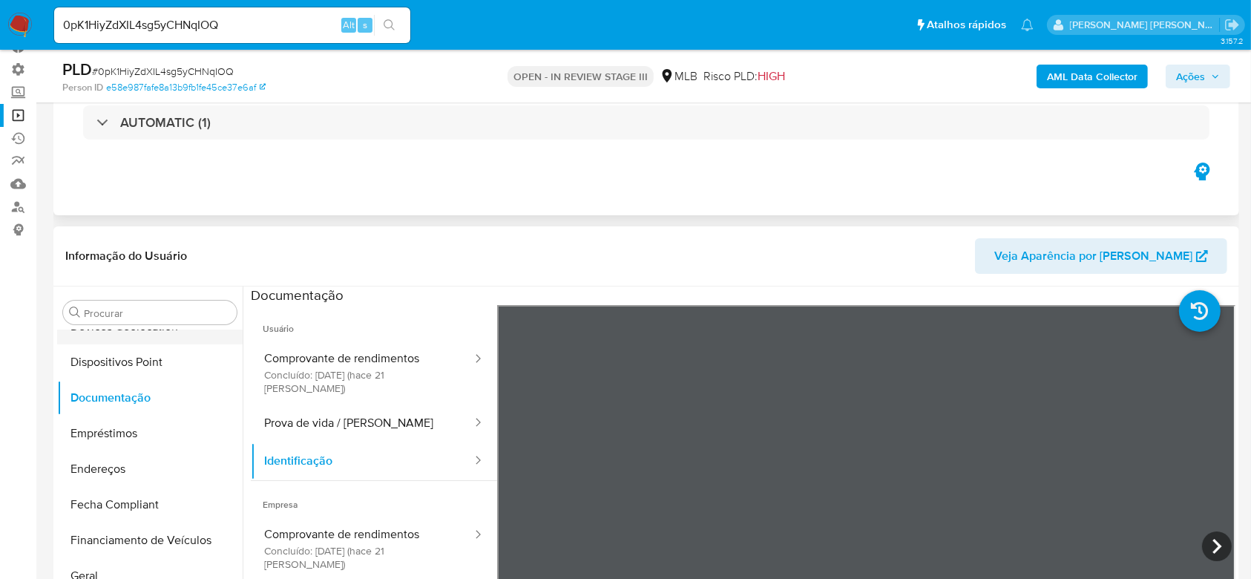
scroll to position [366, 0]
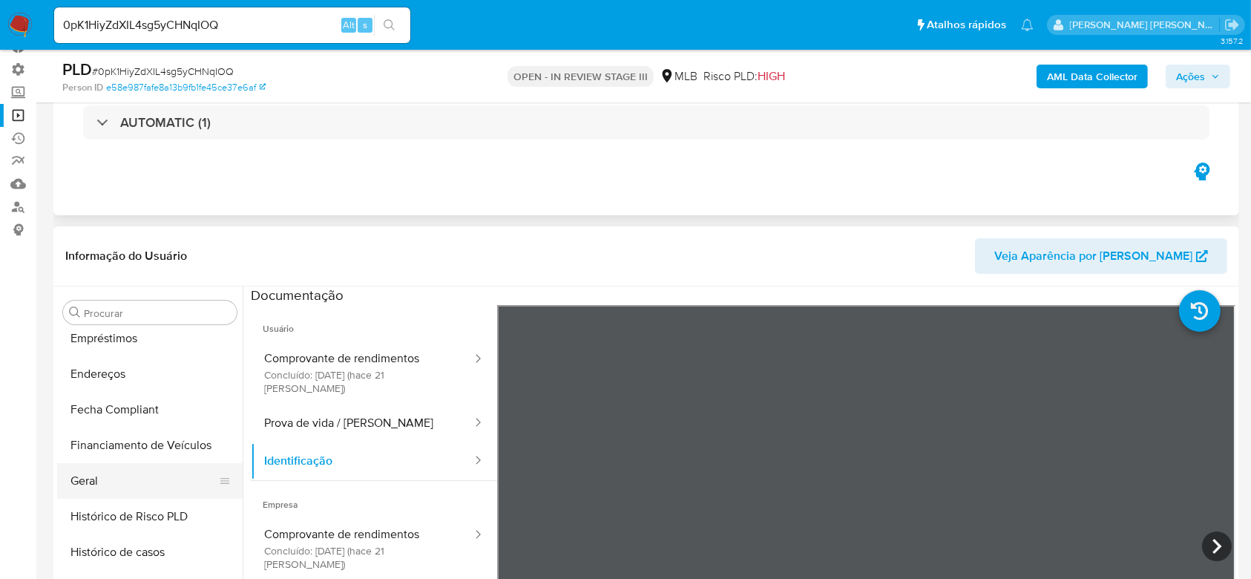
click at [95, 475] on button "Geral" at bounding box center [144, 481] width 174 height 36
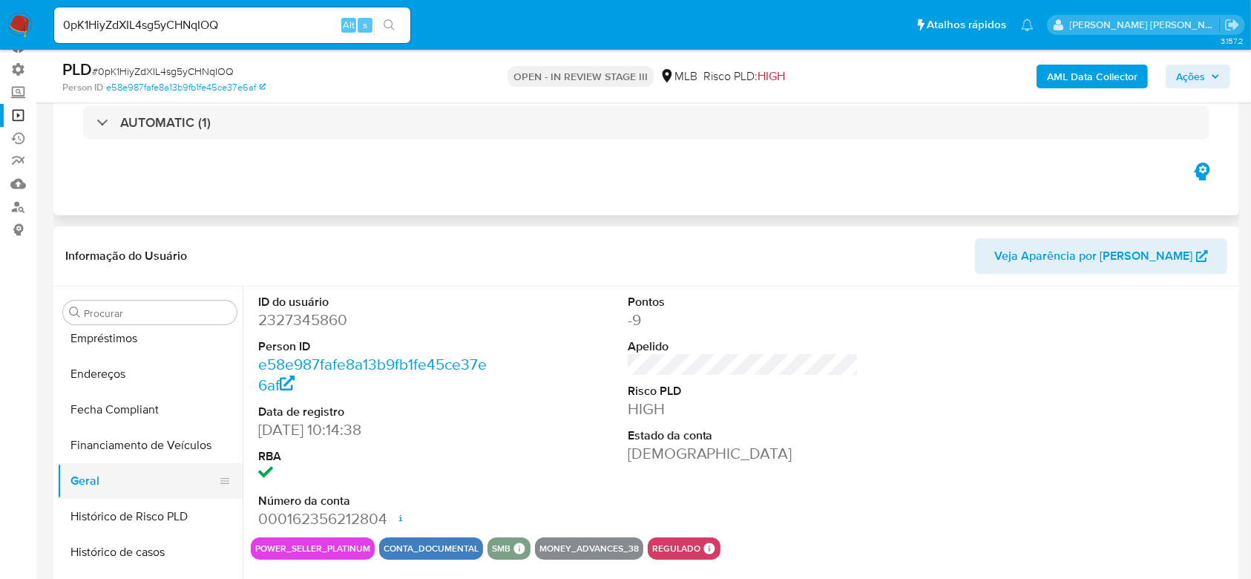
scroll to position [464, 0]
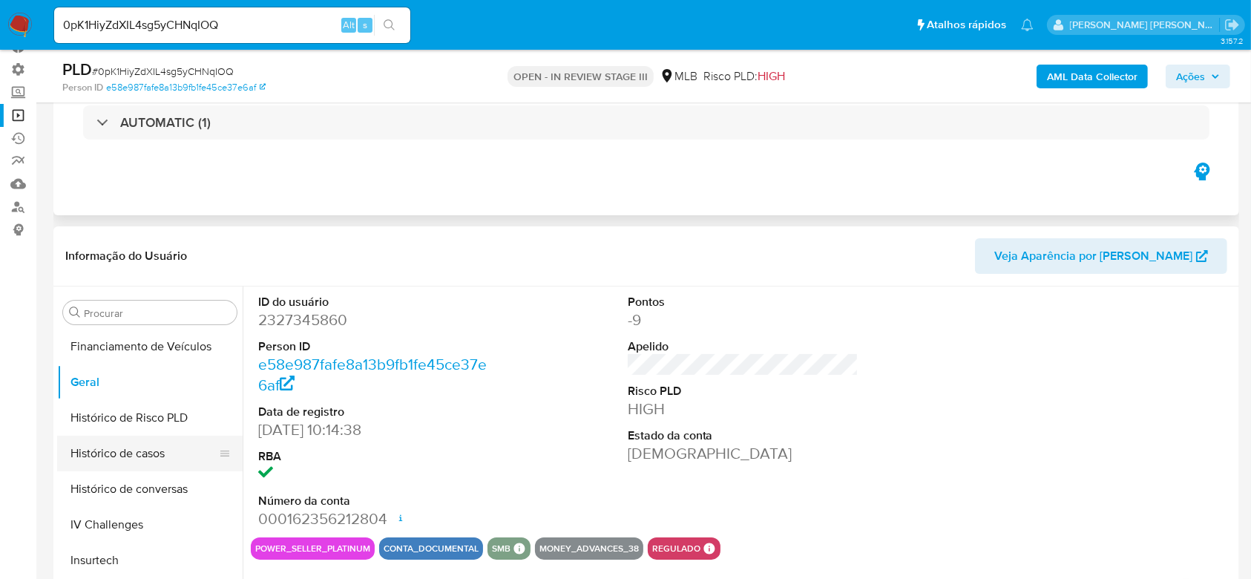
click at [141, 450] on button "Histórico de casos" at bounding box center [144, 453] width 174 height 36
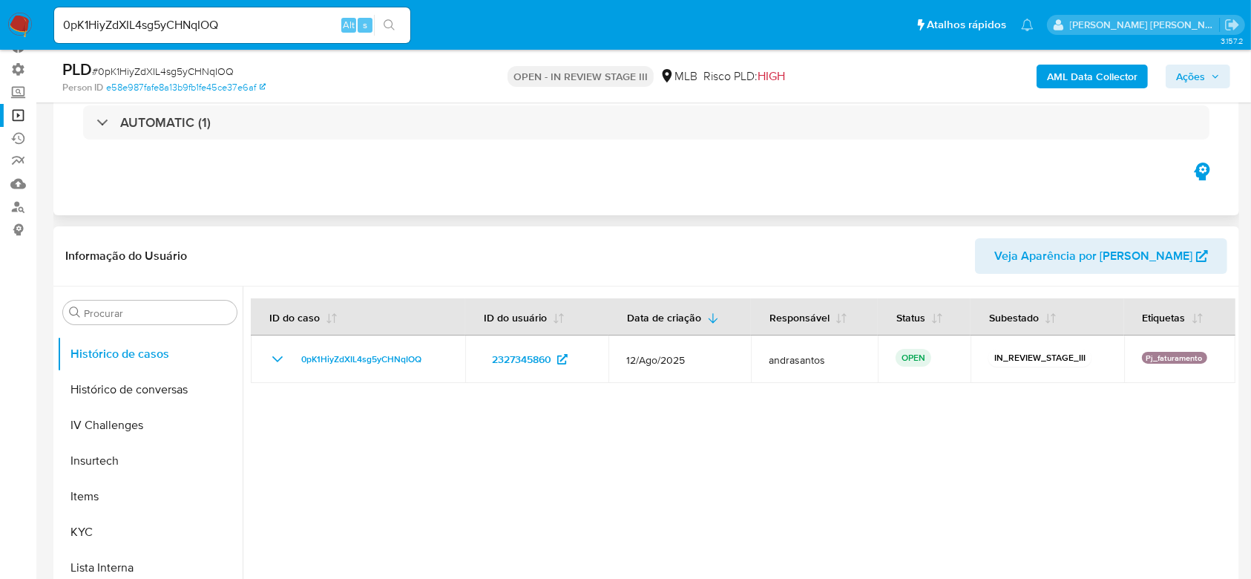
scroll to position [662, 0]
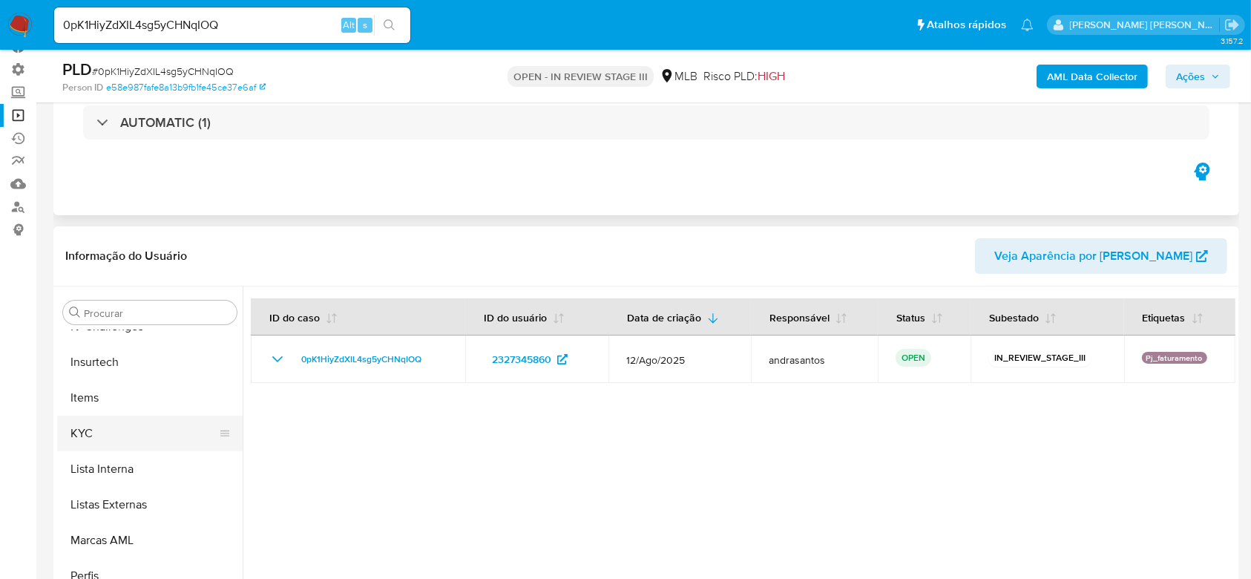
click at [105, 436] on button "KYC" at bounding box center [144, 433] width 174 height 36
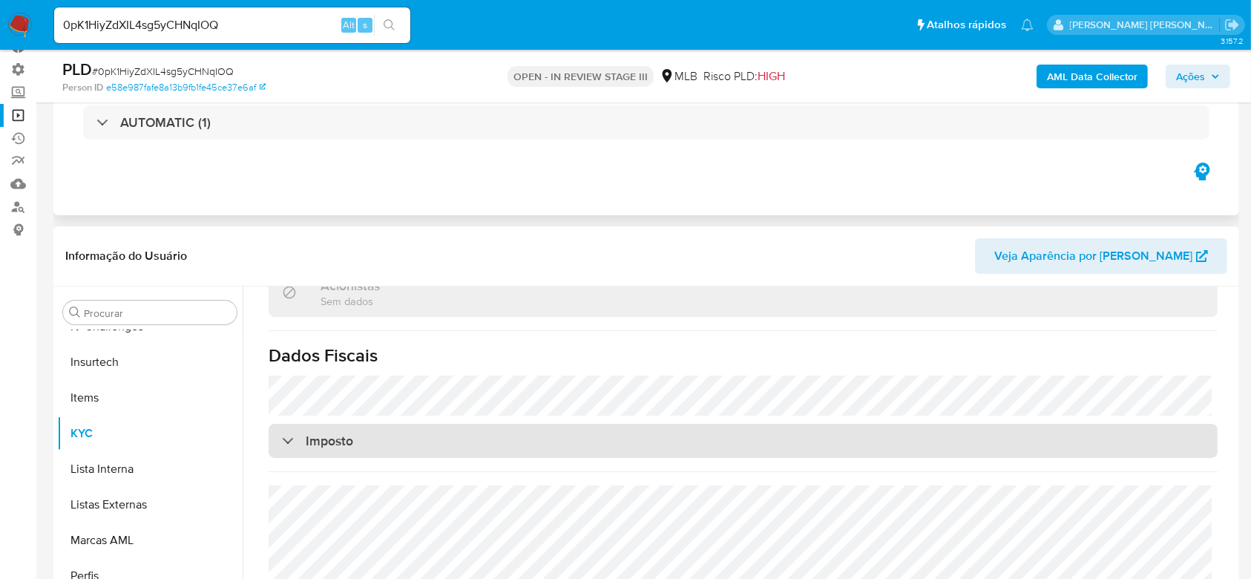
scroll to position [905, 0]
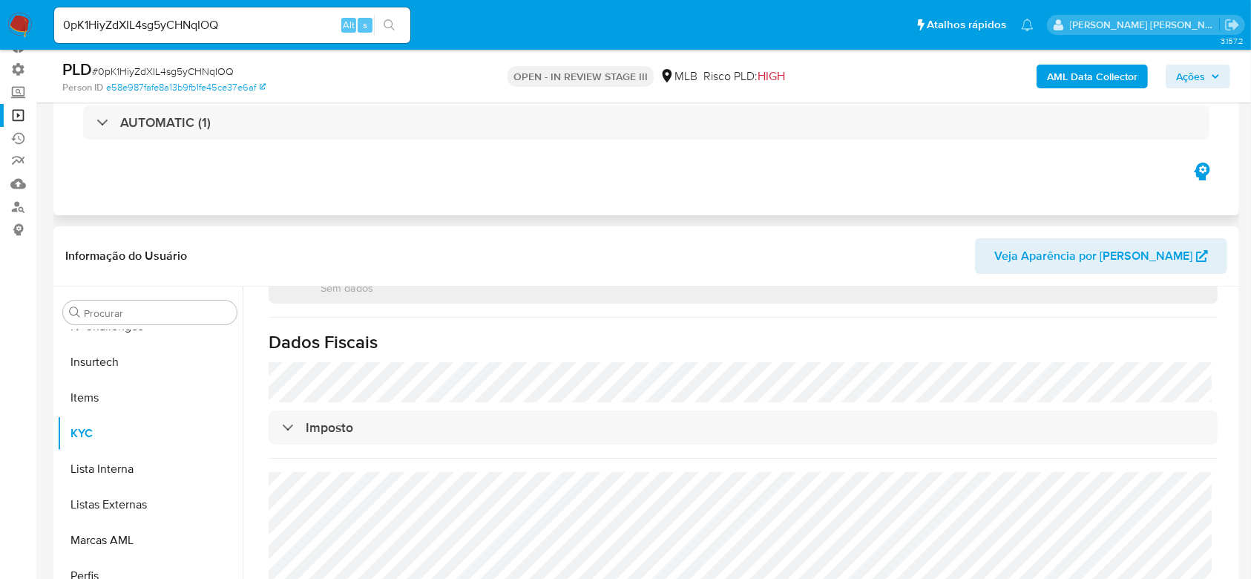
click at [174, 30] on input "0pK1HiyZdXIL4sg5yCHNqIOQ" at bounding box center [232, 25] width 356 height 19
paste input "gU9dAEQ59OFItnD1W9uIhrX5"
type input "gU9dAEQ59OFItnD1W9uIhrX5"
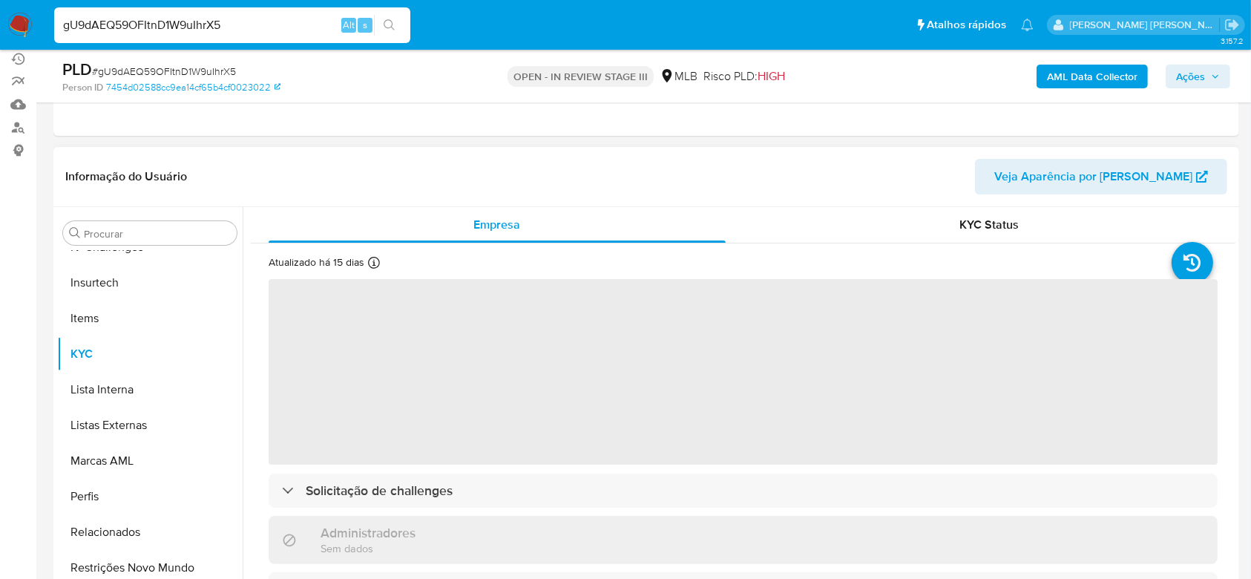
scroll to position [197, 0]
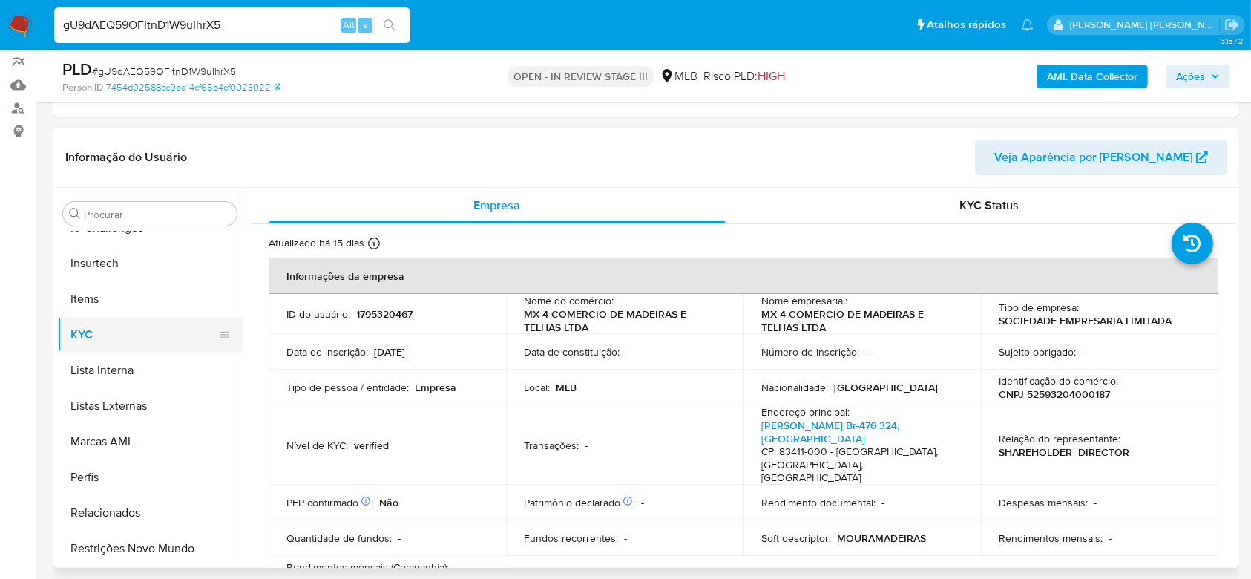
select select "10"
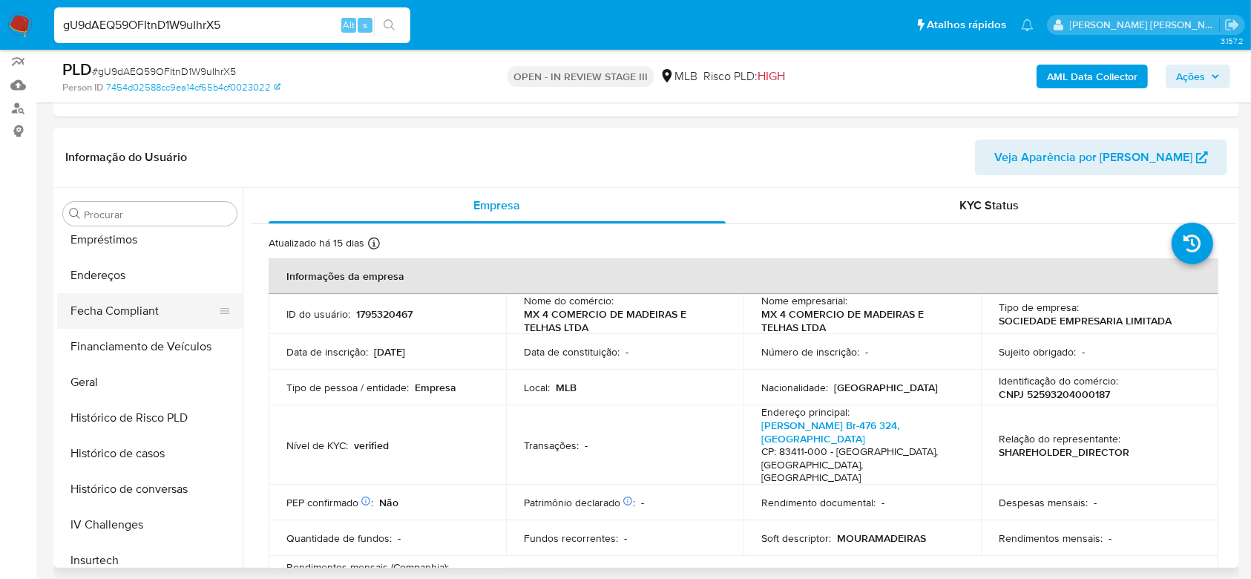
scroll to position [267, 0]
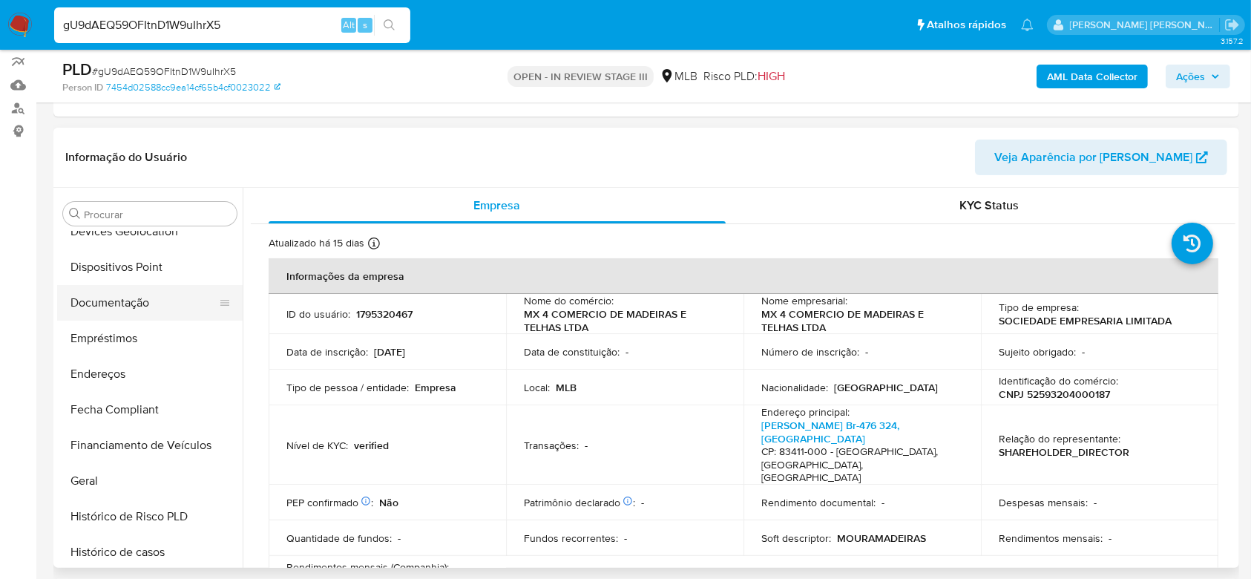
click at [139, 303] on button "Documentação" at bounding box center [144, 303] width 174 height 36
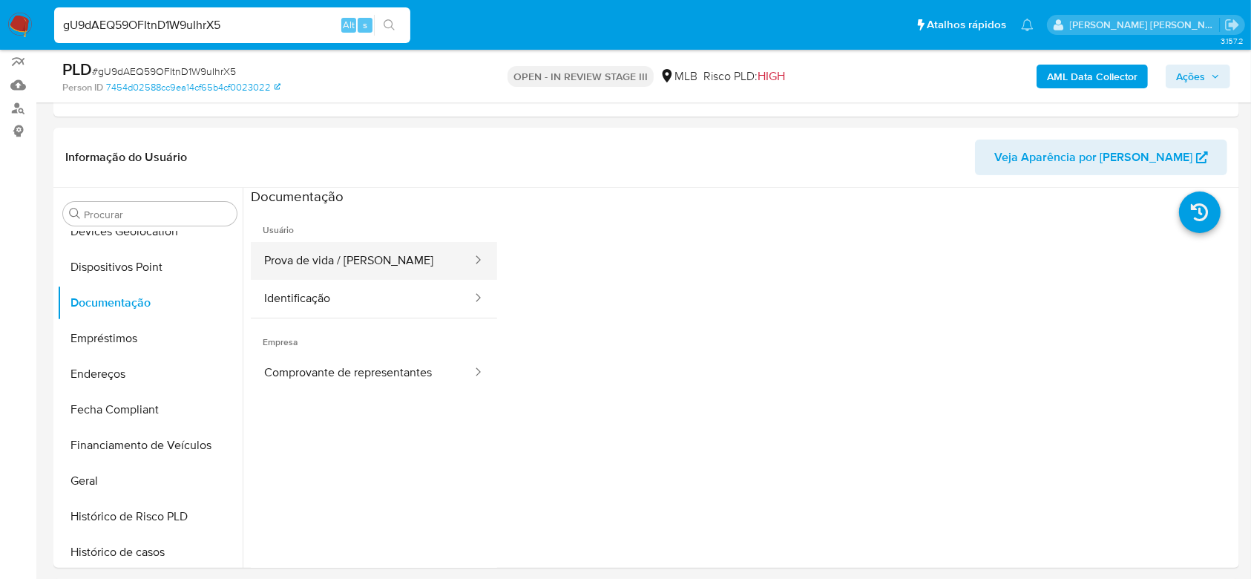
click at [336, 266] on button "Prova de vida / [PERSON_NAME]" at bounding box center [362, 261] width 223 height 38
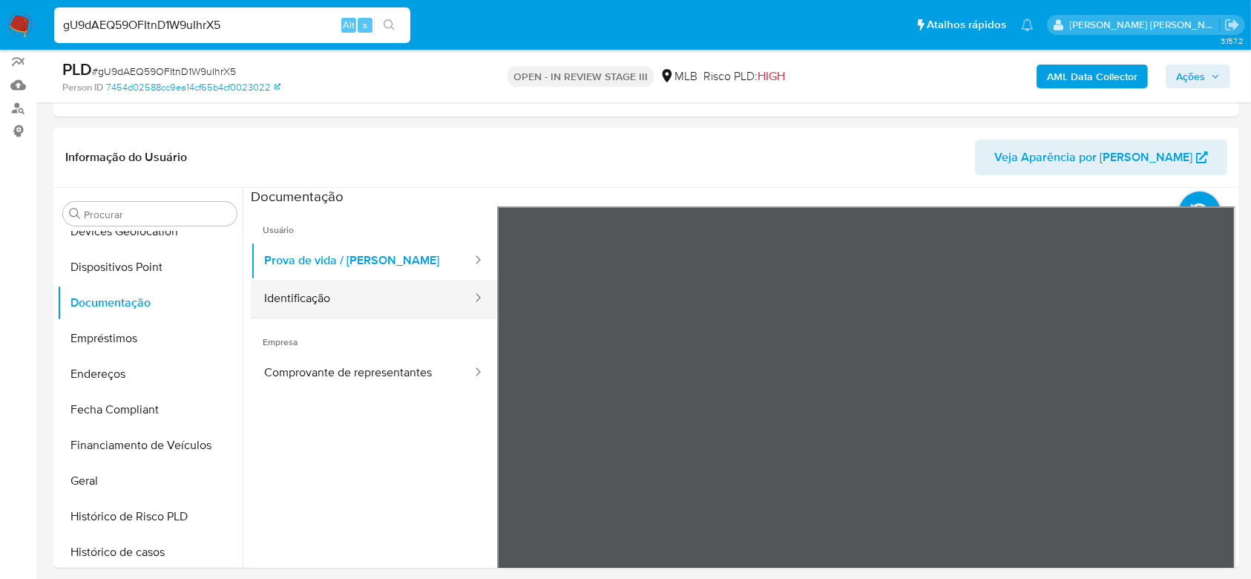
click at [316, 291] on button "Identificação" at bounding box center [362, 299] width 223 height 38
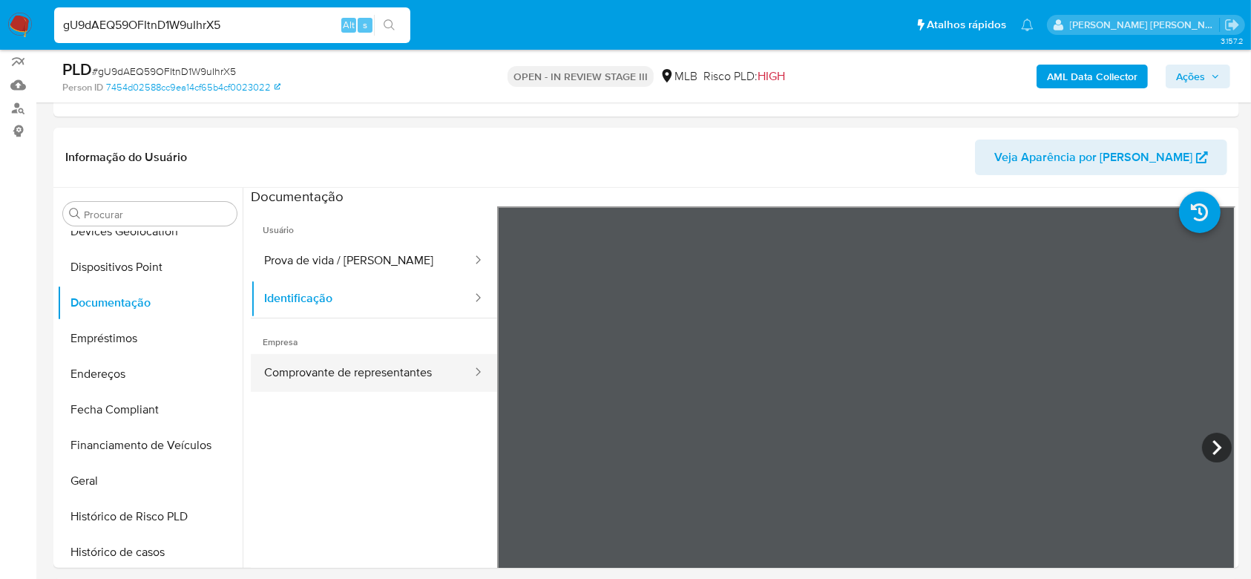
click at [288, 375] on button "Comprovante de representantes" at bounding box center [362, 373] width 223 height 38
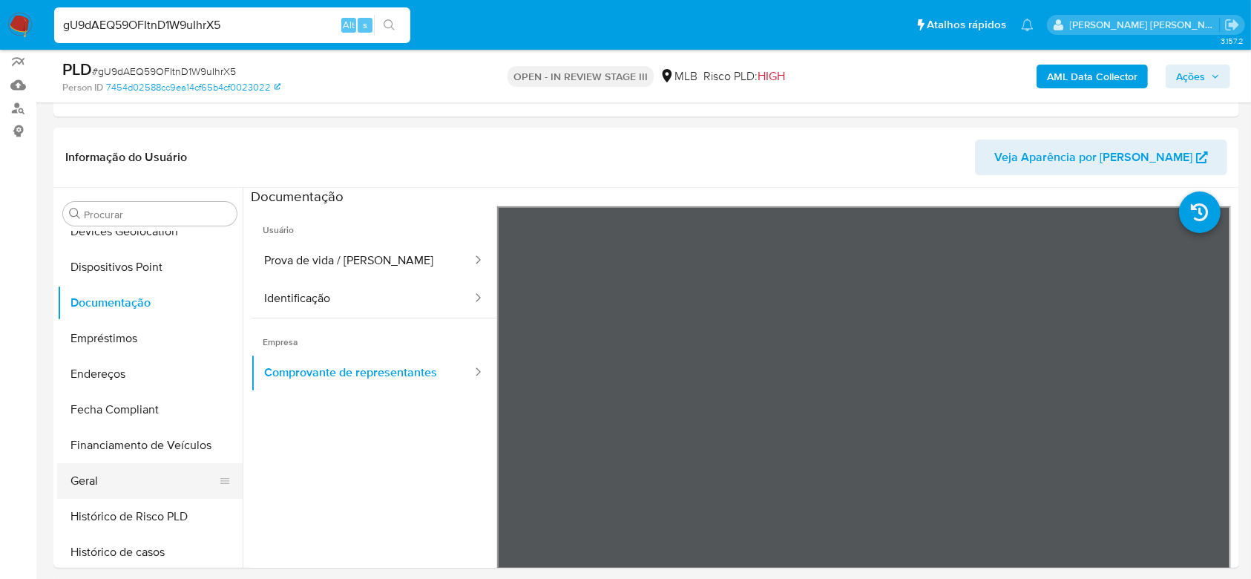
click at [111, 473] on button "Geral" at bounding box center [144, 481] width 174 height 36
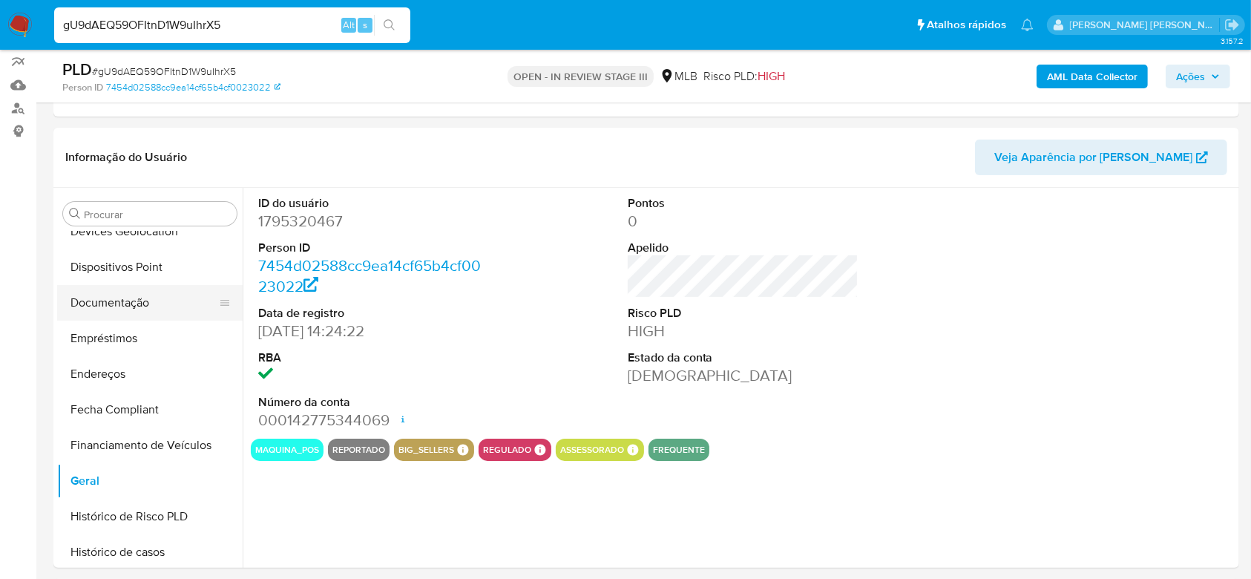
click at [148, 305] on button "Documentação" at bounding box center [144, 303] width 174 height 36
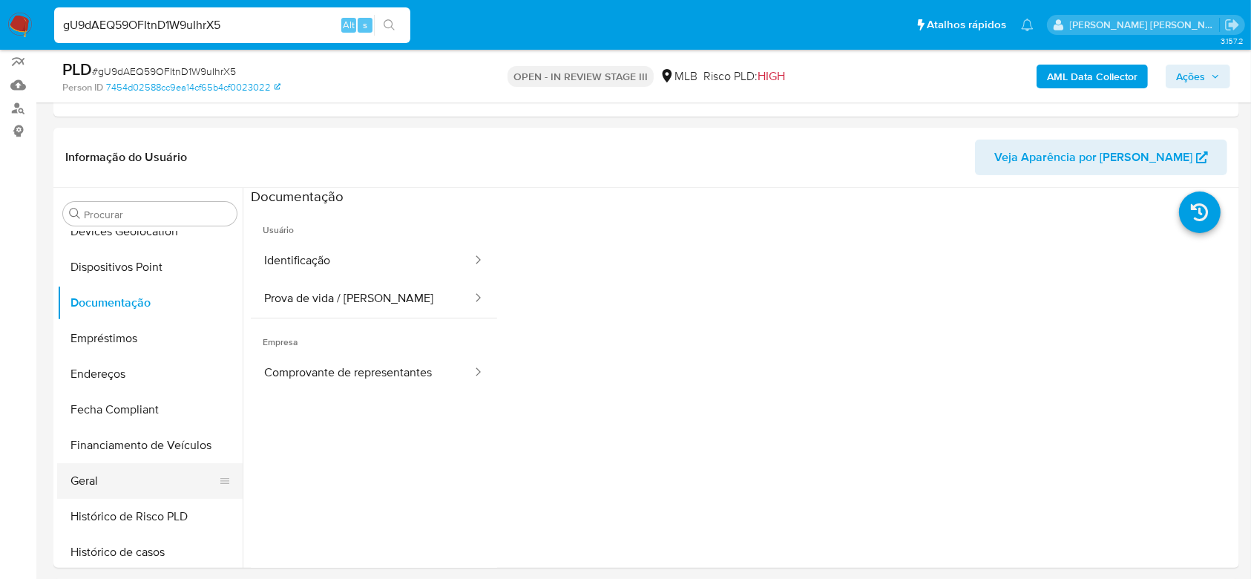
click at [136, 472] on button "Geral" at bounding box center [144, 481] width 174 height 36
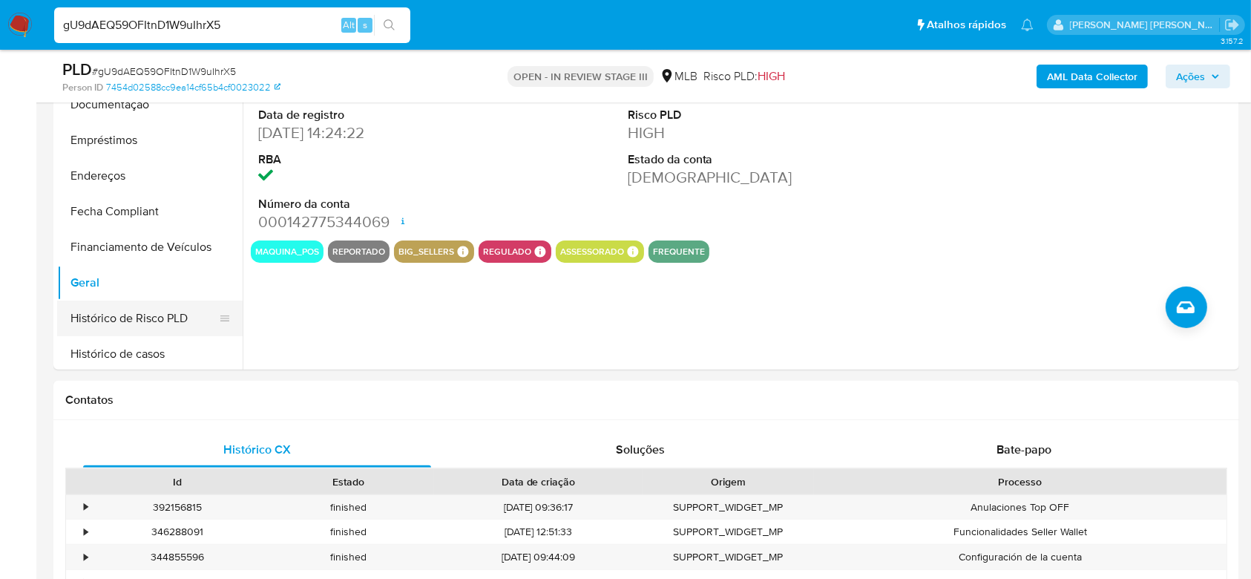
scroll to position [366, 0]
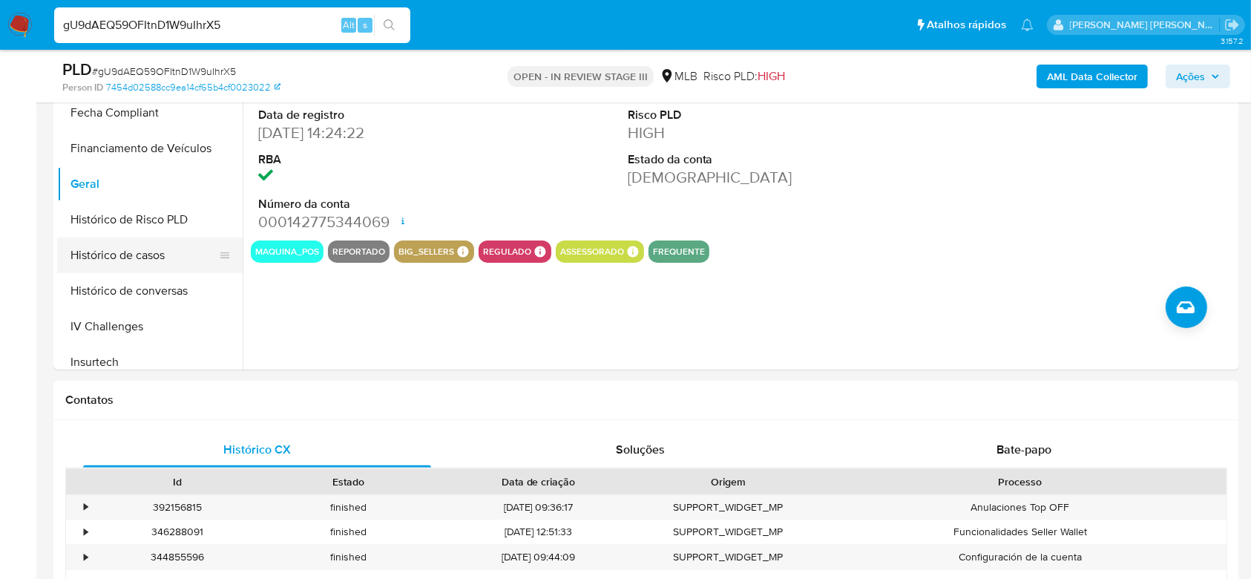
click at [138, 254] on button "Histórico de casos" at bounding box center [144, 255] width 174 height 36
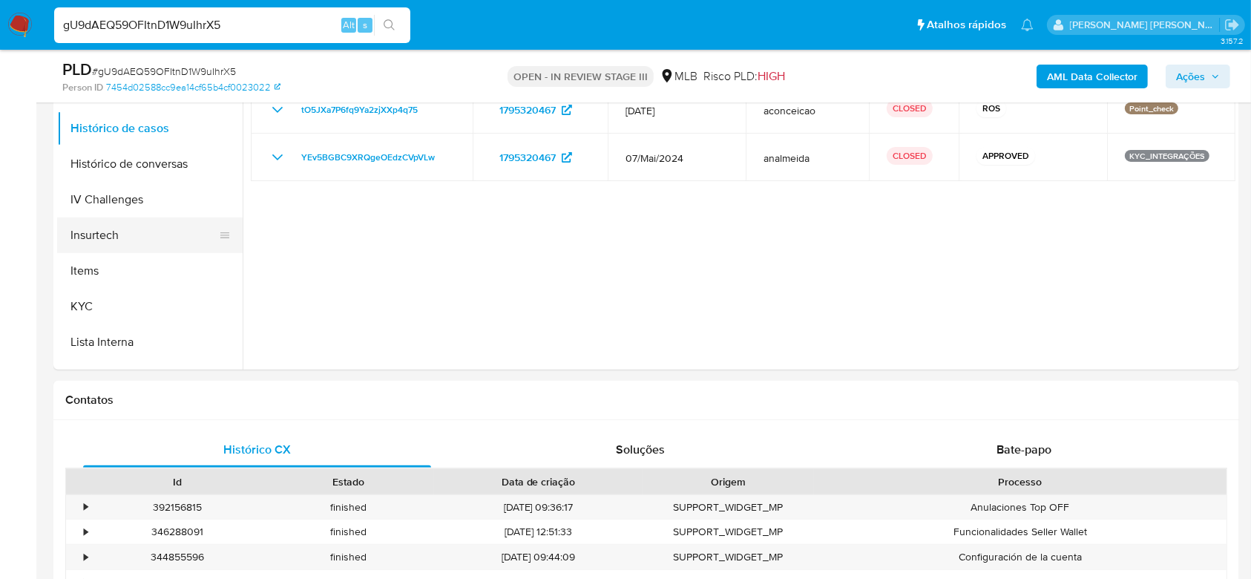
scroll to position [564, 0]
click at [86, 233] on button "KYC" at bounding box center [144, 235] width 174 height 36
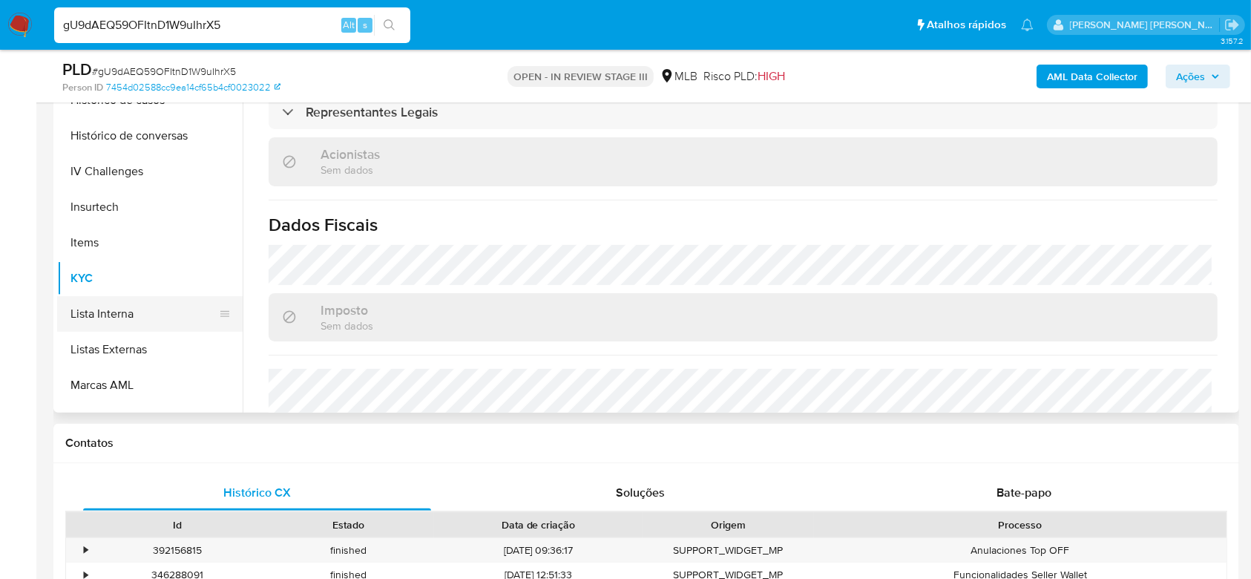
scroll to position [464, 0]
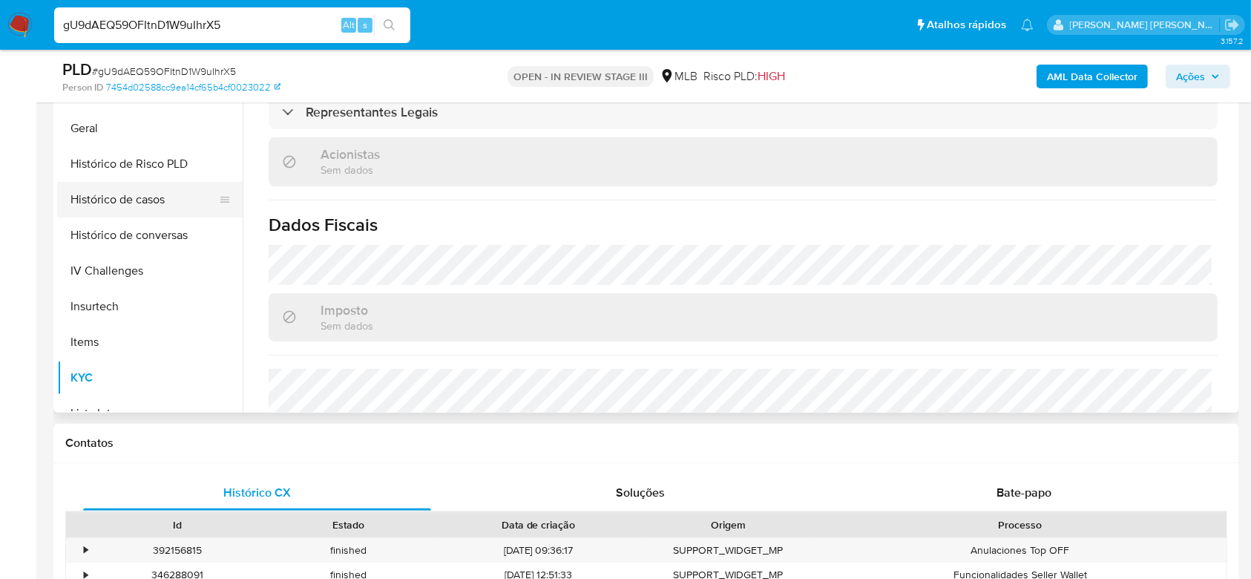
click at [139, 198] on button "Histórico de casos" at bounding box center [144, 200] width 174 height 36
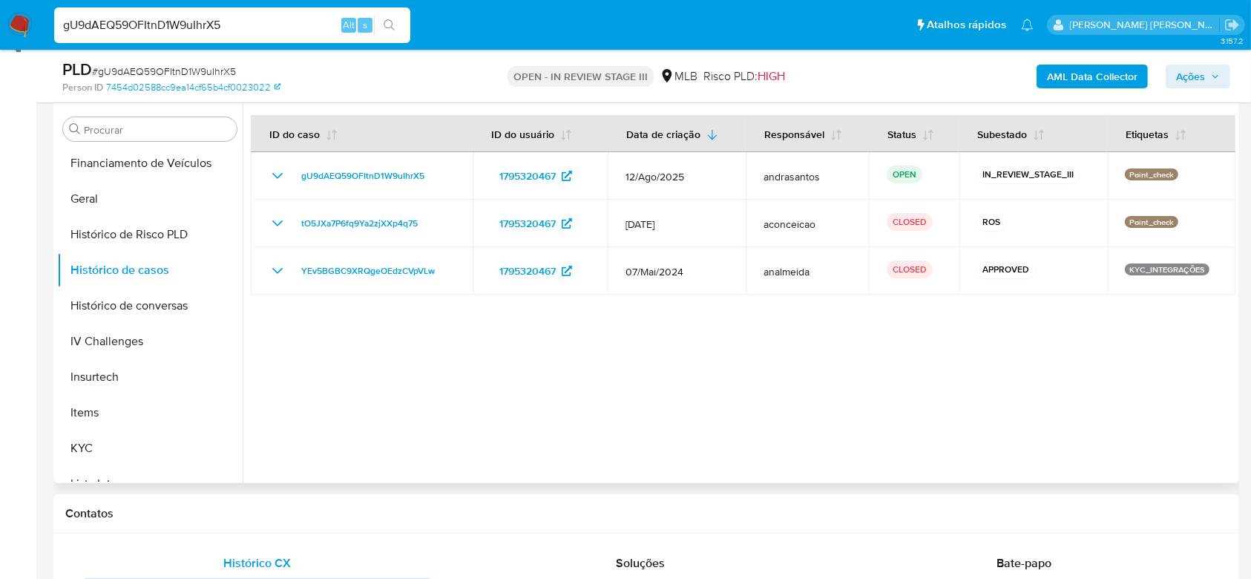
scroll to position [254, 0]
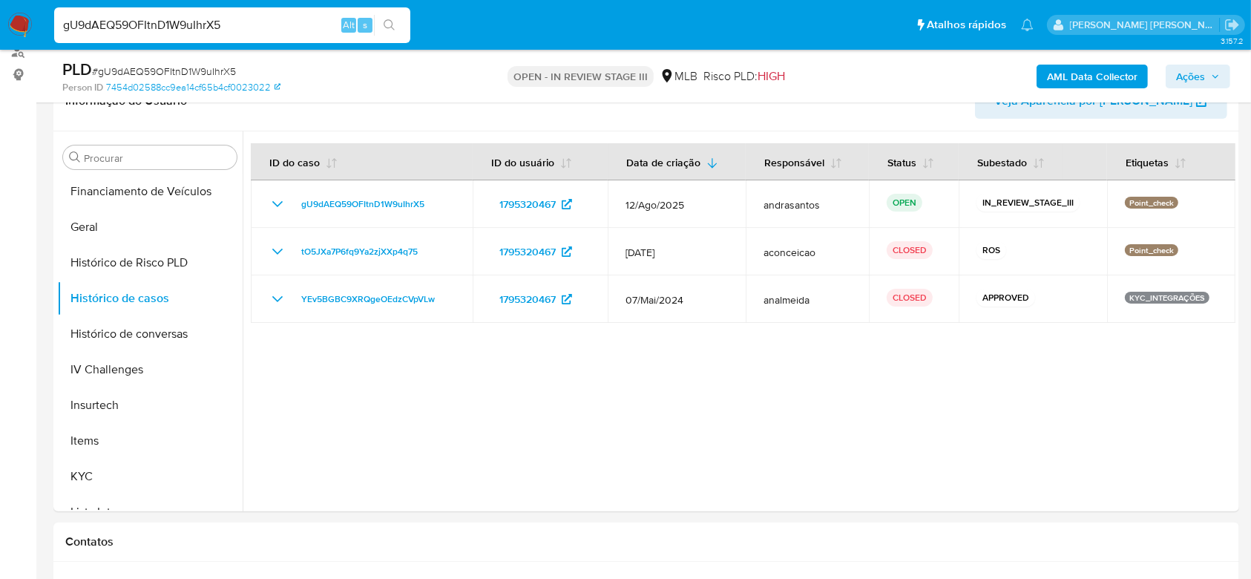
click at [188, 23] on input "gU9dAEQ59OFItnD1W9uIhrX5" at bounding box center [232, 25] width 356 height 19
click at [187, 23] on input "gU9dAEQ59OFItnD1W9uIhrX5" at bounding box center [232, 25] width 356 height 19
paste input "JTOSKUD0uJZ6NgdcTCmsvSK9"
type input "JTOSKUD0uJZ6NgdcTCmsvSK9"
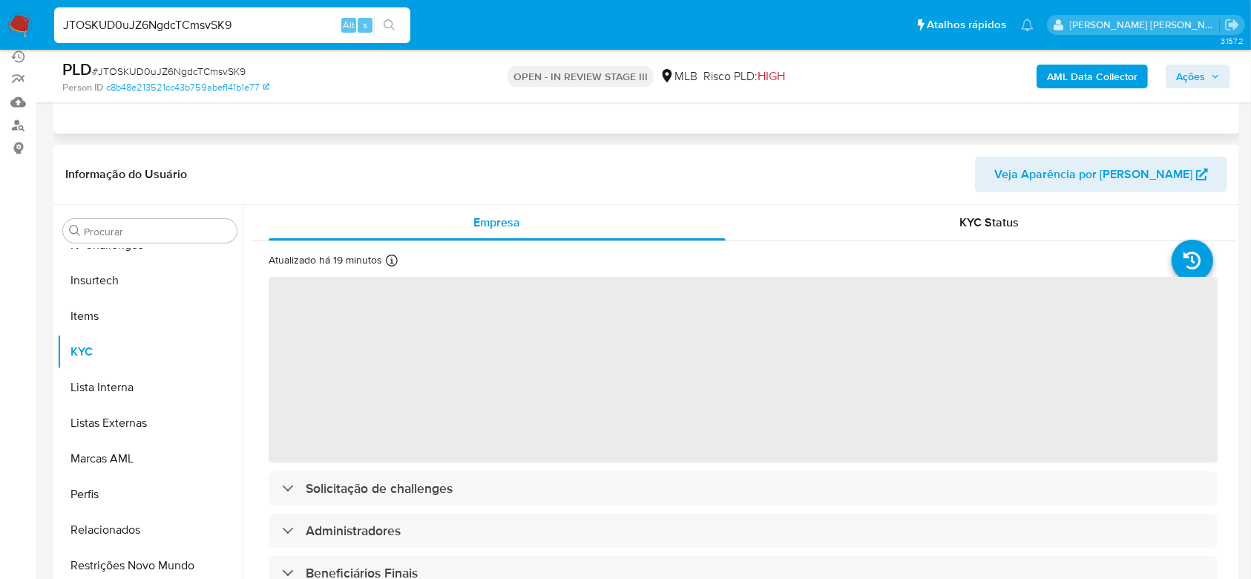
scroll to position [297, 0]
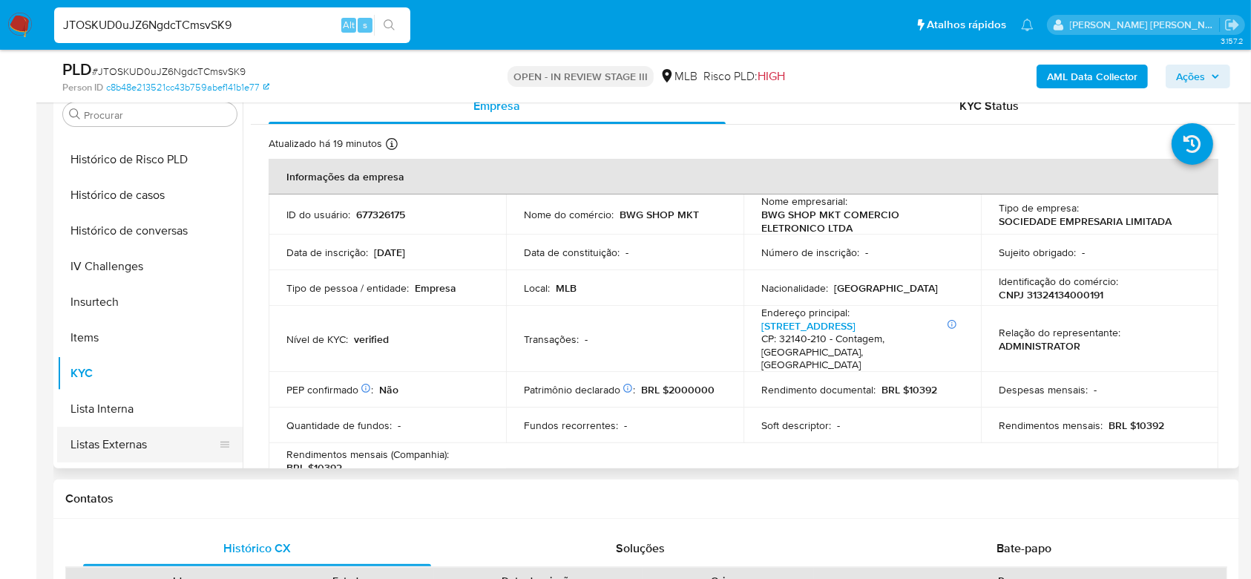
select select "10"
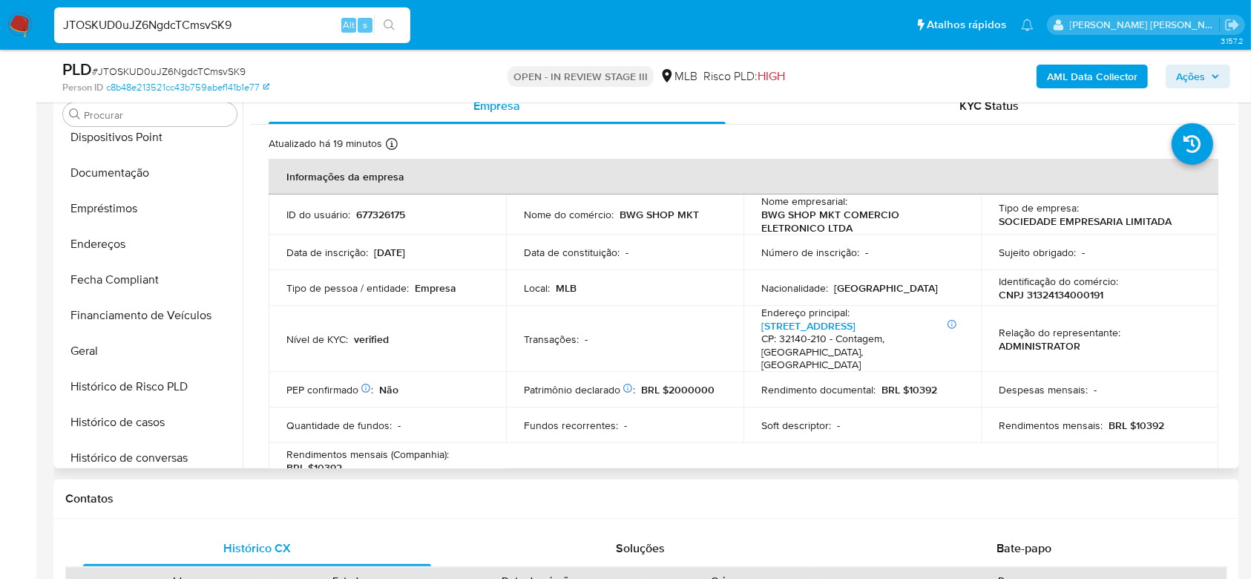
scroll to position [267, 0]
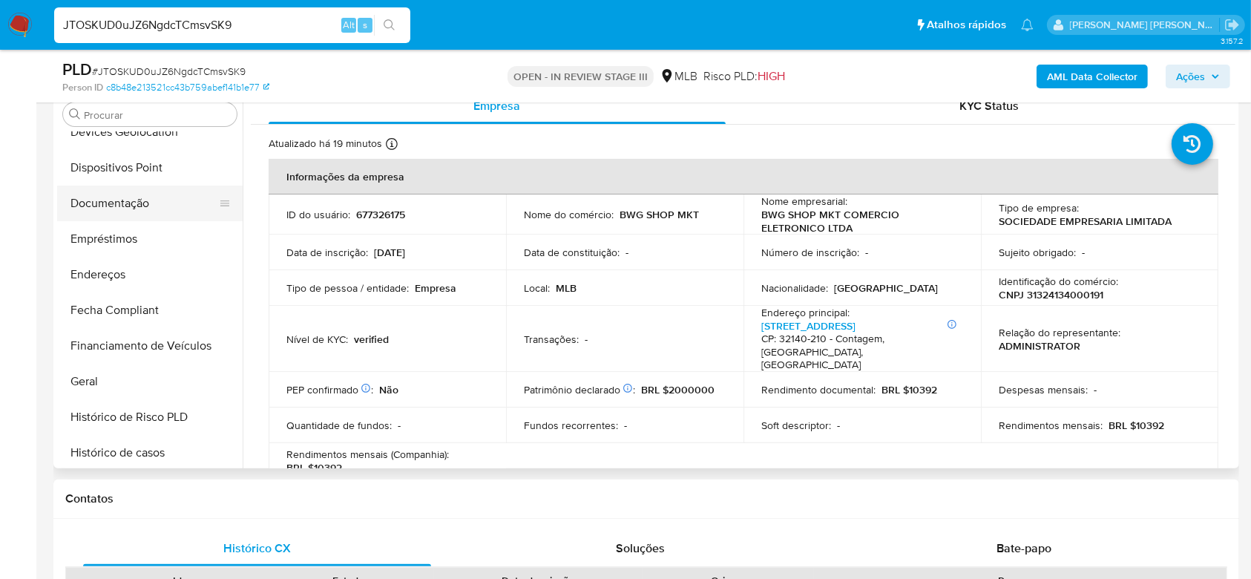
click at [101, 194] on button "Documentação" at bounding box center [144, 203] width 174 height 36
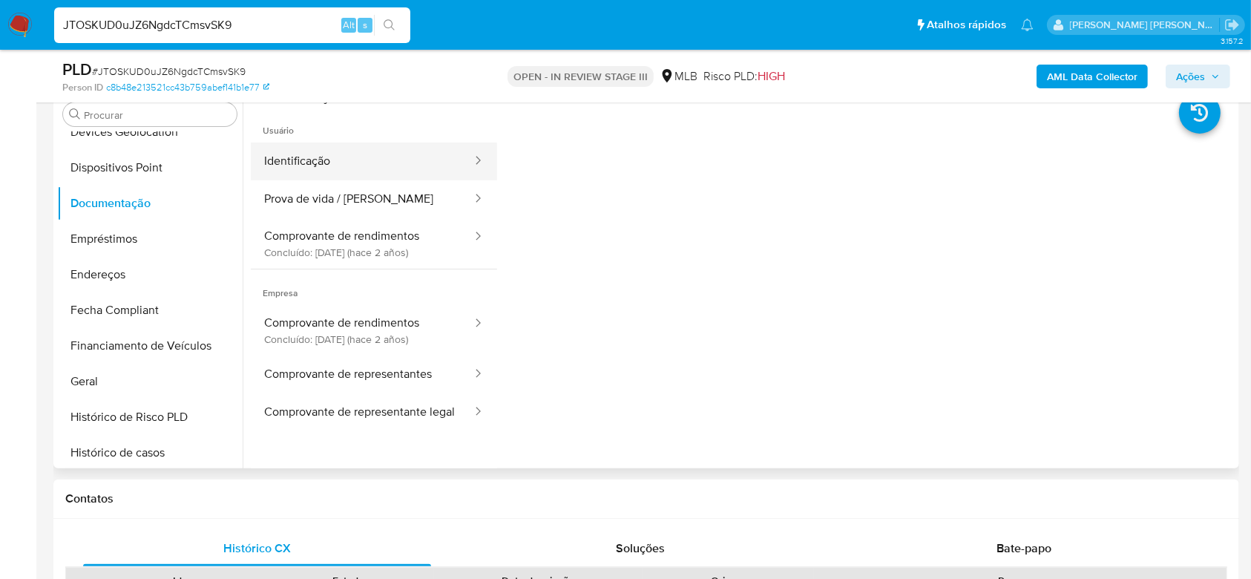
click at [376, 161] on button "Identificação" at bounding box center [362, 161] width 223 height 38
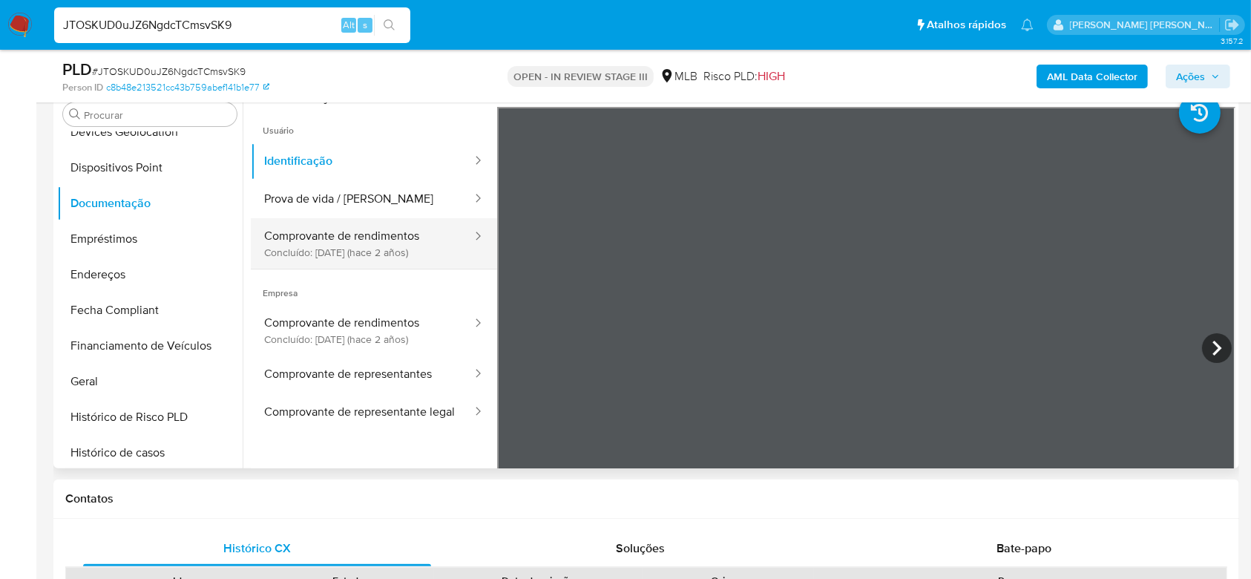
click at [289, 243] on button "Comprovante de rendimentos Concluído: [DATE] (hace 2 años)" at bounding box center [362, 243] width 223 height 50
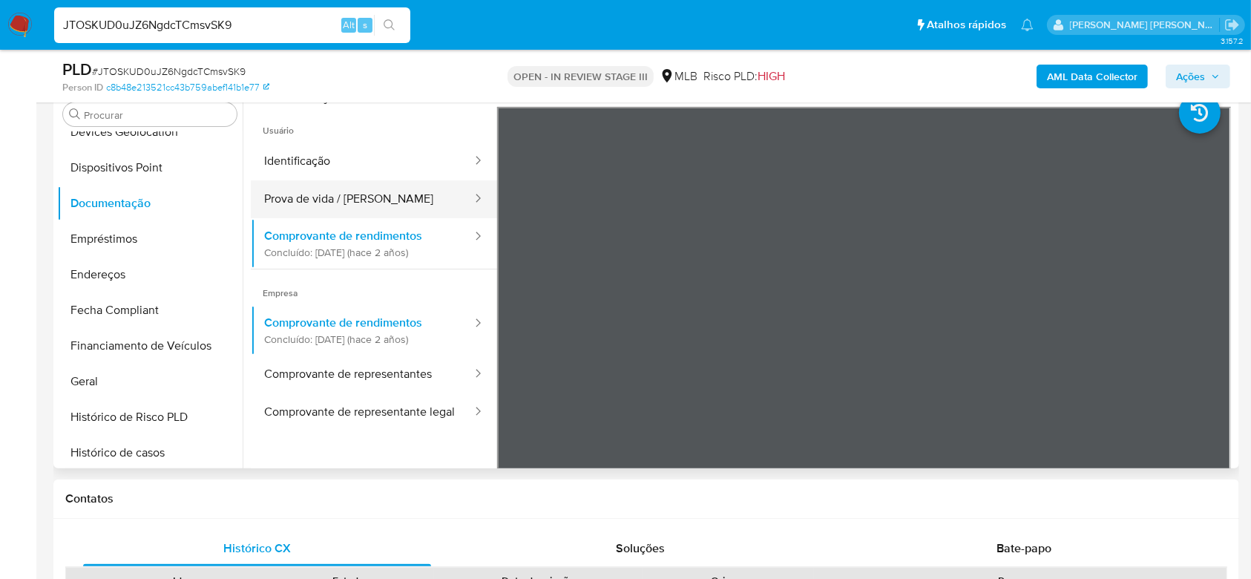
click at [384, 214] on button "Prova de vida / [PERSON_NAME]" at bounding box center [362, 199] width 223 height 38
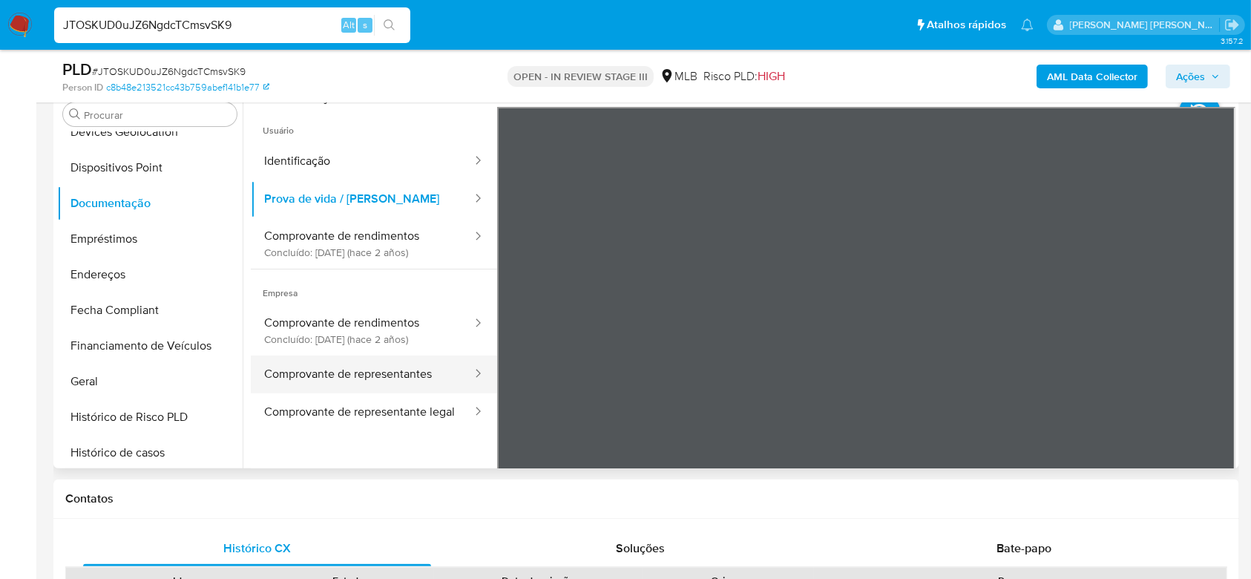
click at [352, 374] on button "Comprovante de representantes" at bounding box center [362, 374] width 223 height 38
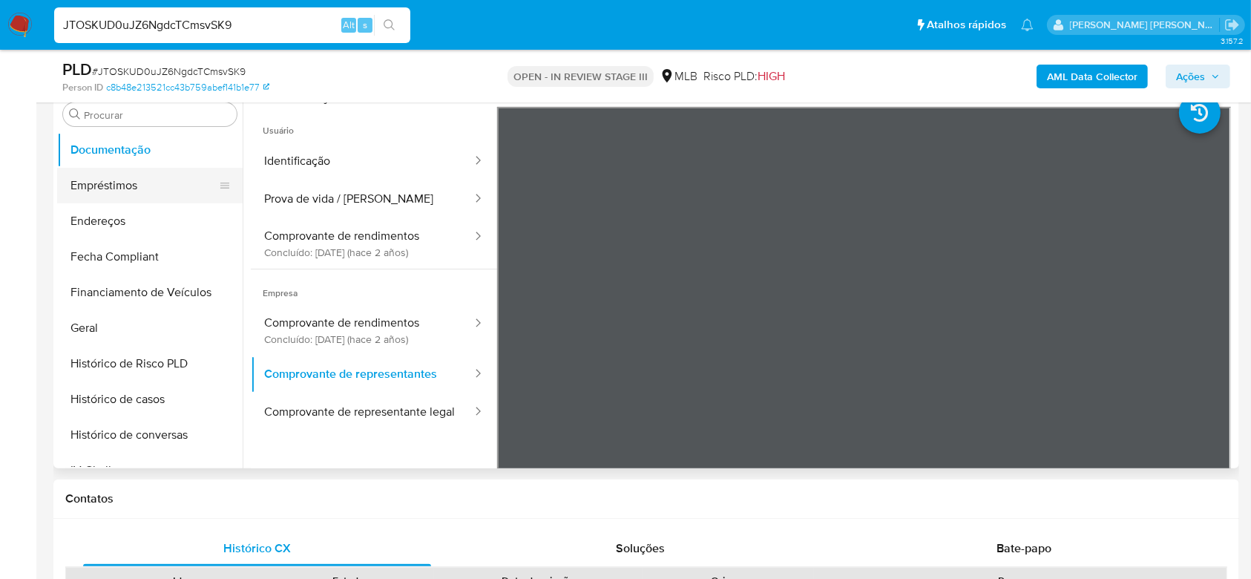
scroll to position [366, 0]
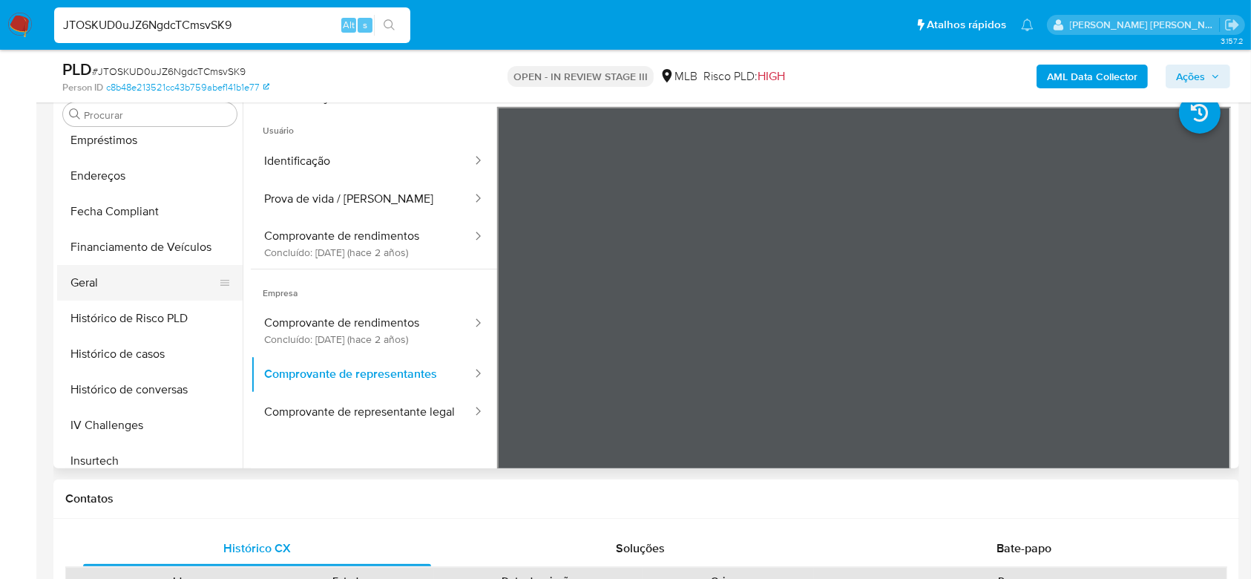
click at [108, 285] on button "Geral" at bounding box center [144, 283] width 174 height 36
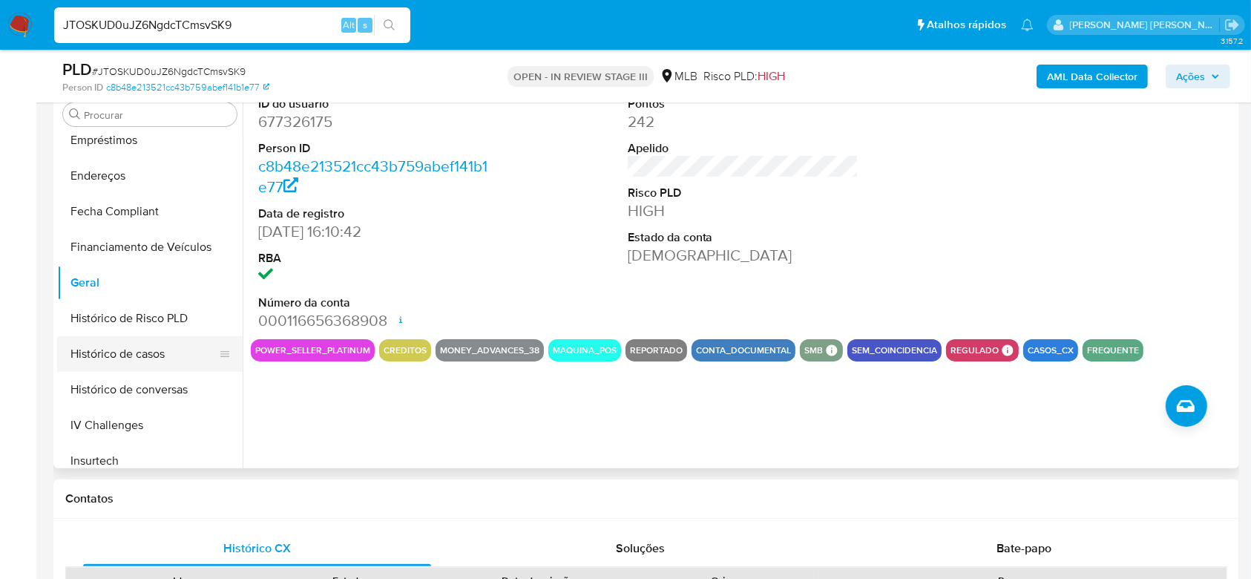
click at [108, 353] on button "Histórico de casos" at bounding box center [144, 354] width 174 height 36
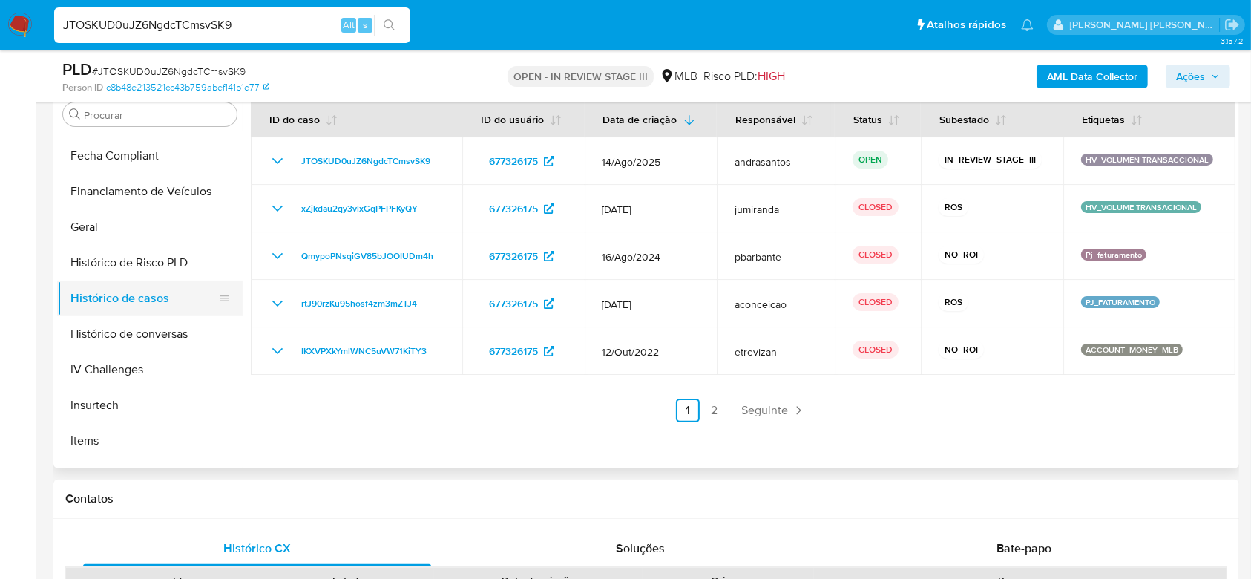
scroll to position [464, 0]
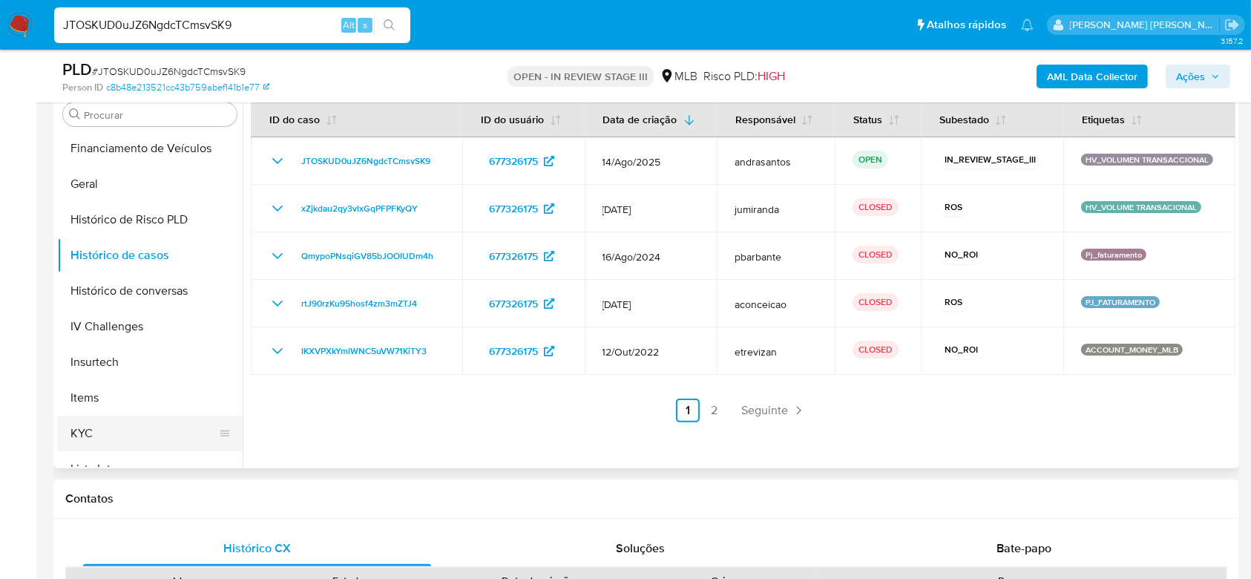
click at [107, 426] on button "KYC" at bounding box center [144, 433] width 174 height 36
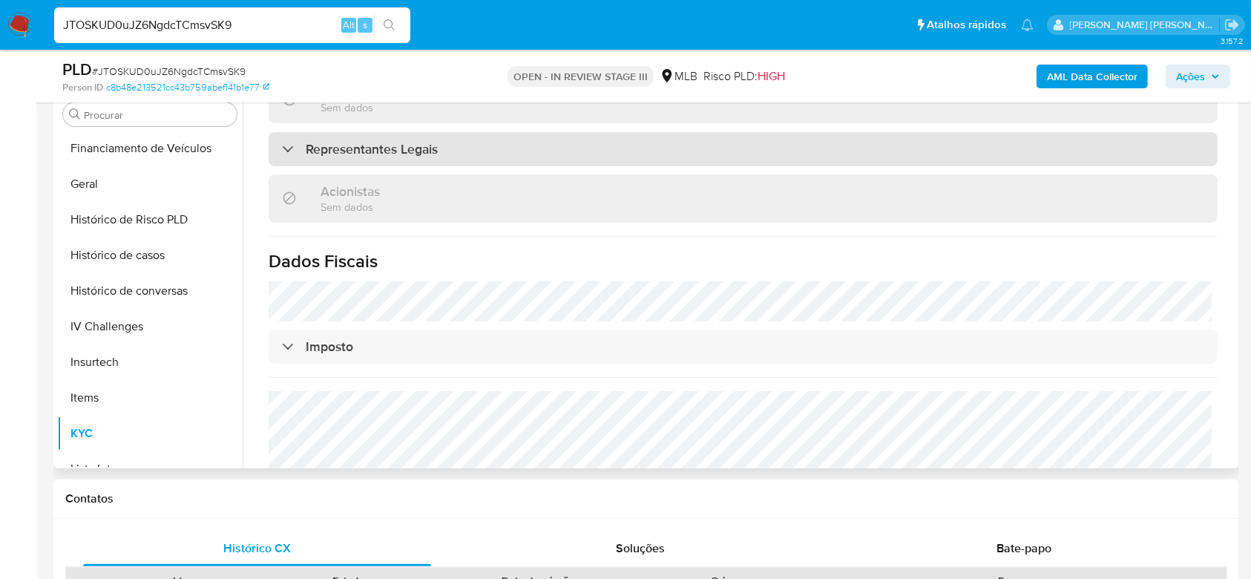
scroll to position [883, 0]
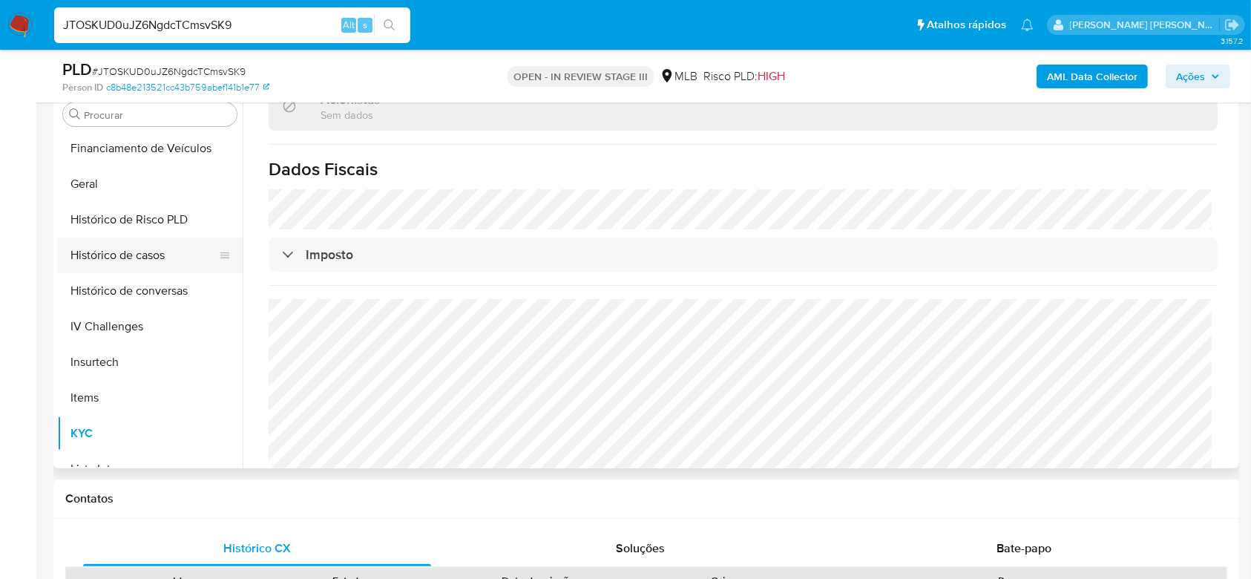
click at [126, 246] on button "Histórico de casos" at bounding box center [144, 255] width 174 height 36
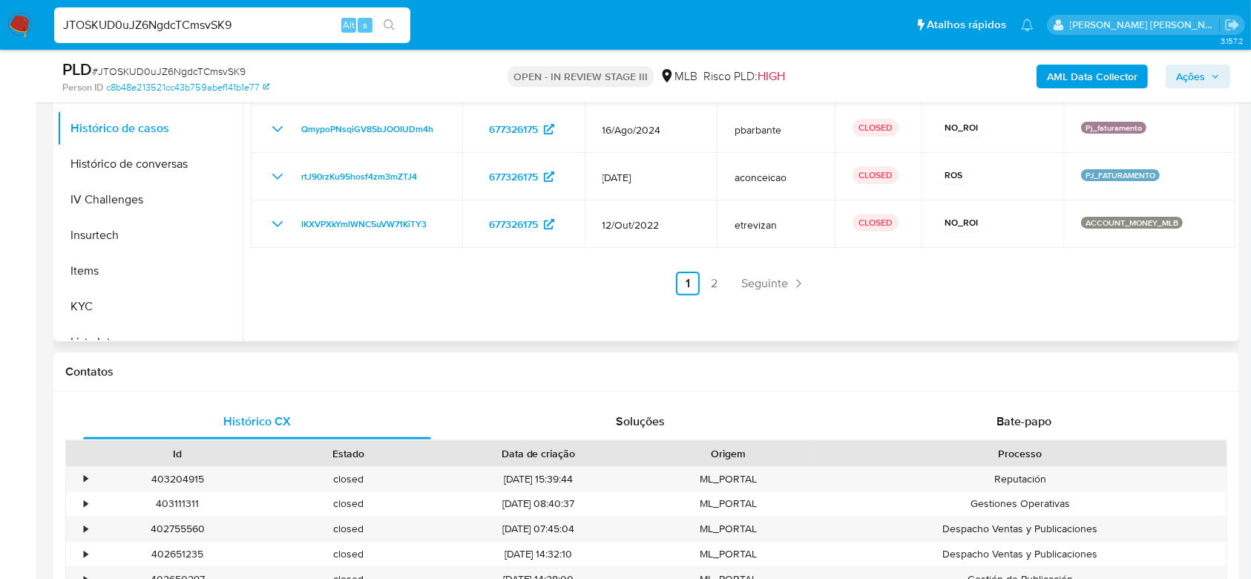
scroll to position [494, 0]
